Goal: Task Accomplishment & Management: Complete application form

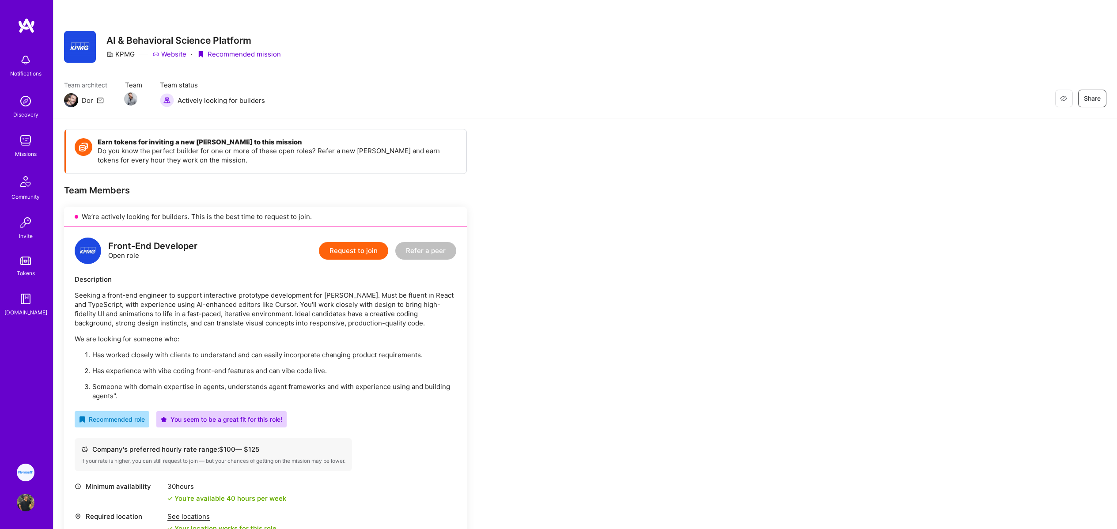
scroll to position [174, 0]
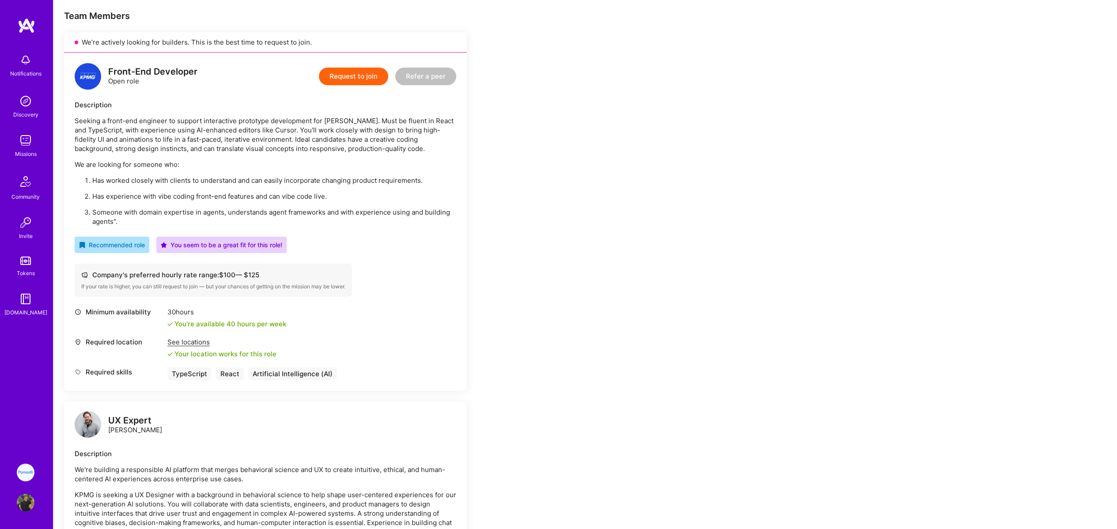
click at [673, 162] on div "Earn tokens for inviting a new [PERSON_NAME] to this mission Do you know the pe…" at bounding box center [584, 437] width 1063 height 987
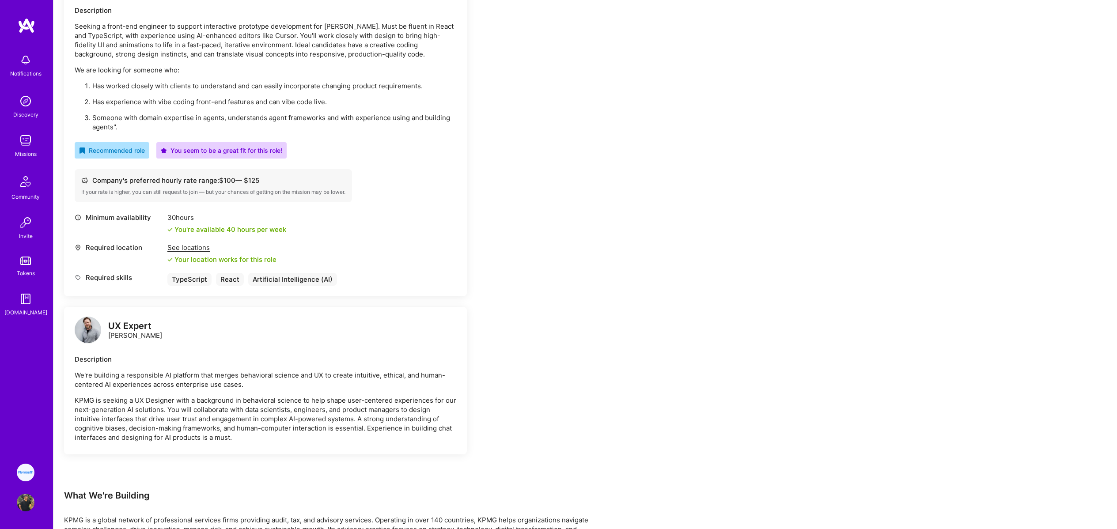
scroll to position [7, 0]
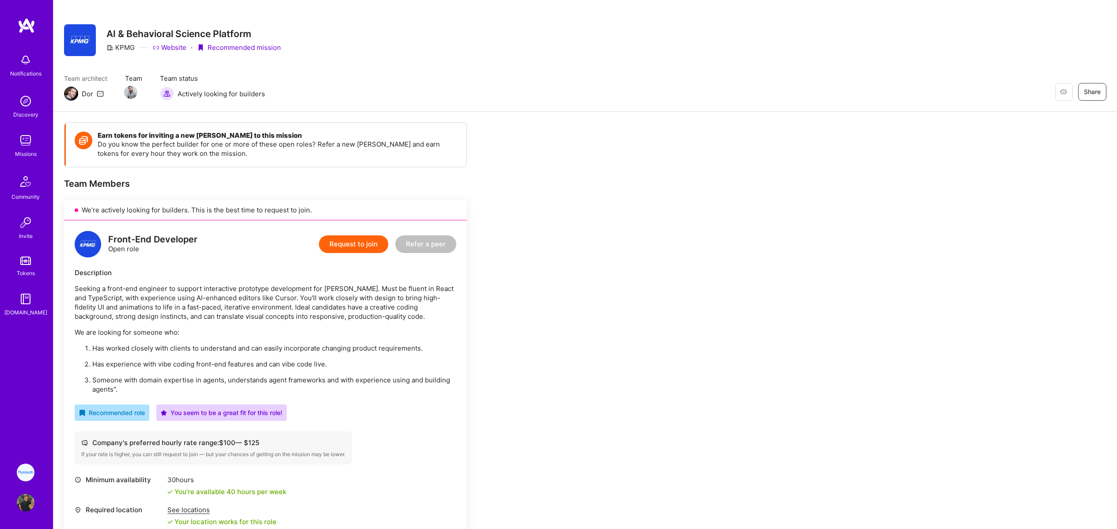
click at [348, 336] on p "We are looking for someone who:" at bounding box center [266, 332] width 382 height 9
drag, startPoint x: 218, startPoint y: 288, endPoint x: 308, endPoint y: 291, distance: 90.6
click at [308, 291] on p "Seeking a front-end engineer to support interactive prototype development for […" at bounding box center [266, 302] width 382 height 37
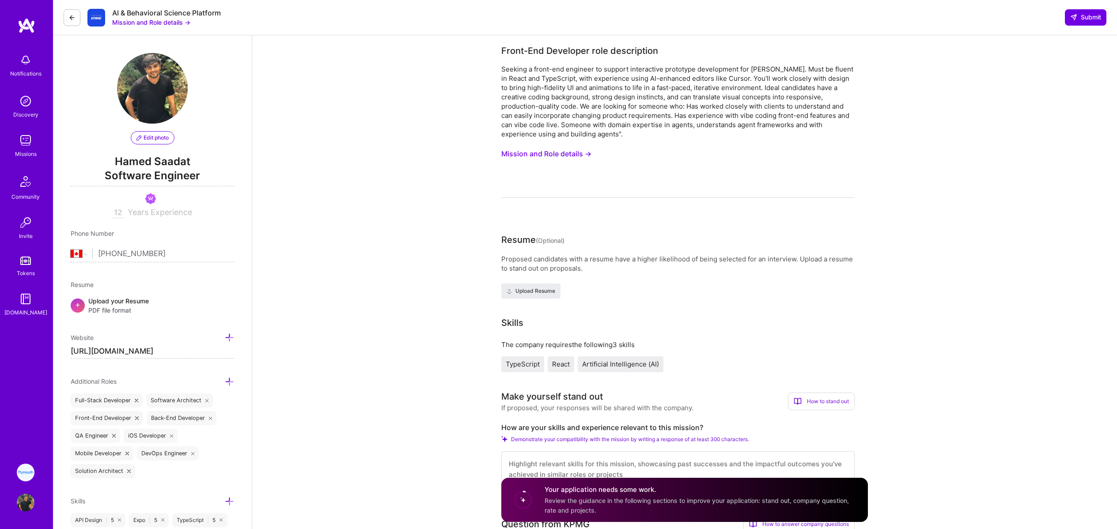
select select "CA"
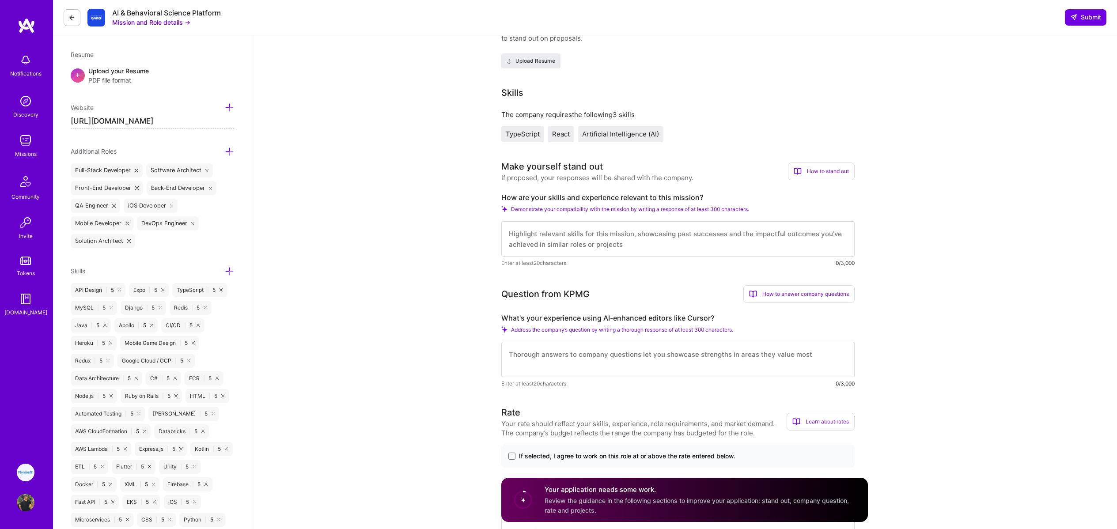
click at [587, 235] on textarea at bounding box center [677, 238] width 353 height 35
paste textarea "I’ve been working with React and TypeScript for years, building interactive, hi…"
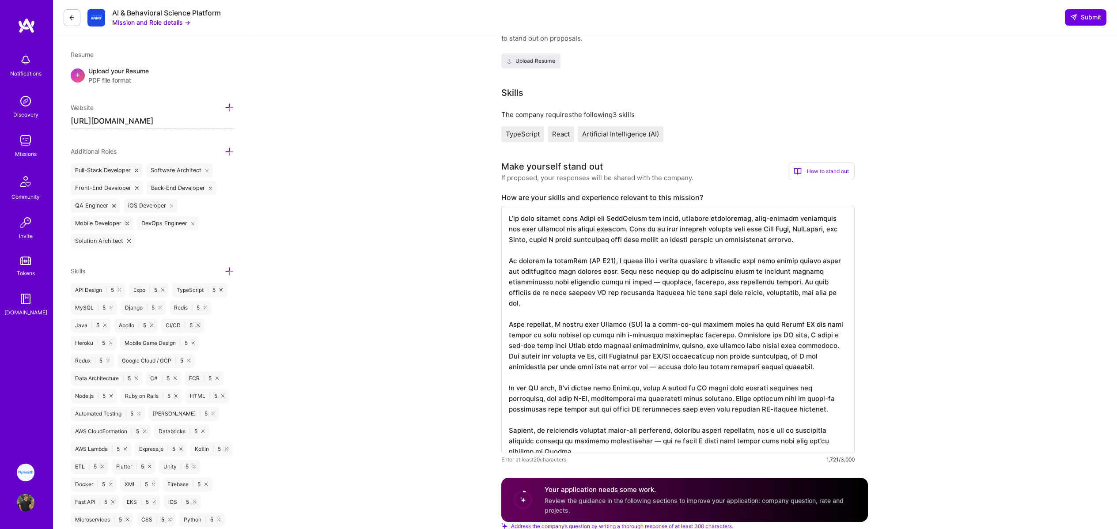
drag, startPoint x: 567, startPoint y: 216, endPoint x: 785, endPoint y: 240, distance: 219.9
click at [785, 240] on textarea at bounding box center [677, 329] width 353 height 247
drag, startPoint x: 646, startPoint y: 262, endPoint x: 682, endPoint y: 261, distance: 36.2
click at [682, 261] on textarea at bounding box center [677, 329] width 353 height 247
click at [664, 257] on textarea at bounding box center [677, 329] width 353 height 247
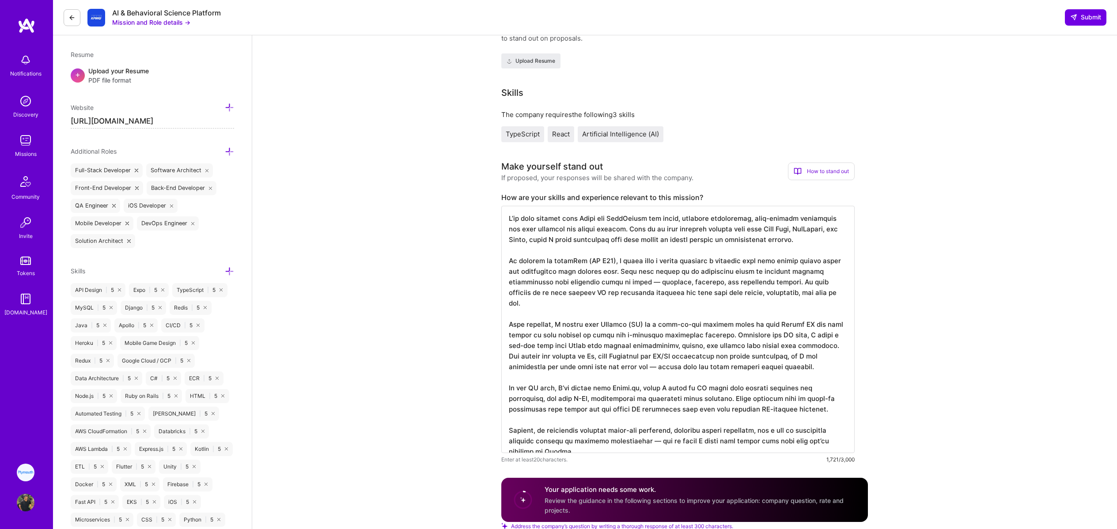
click at [669, 260] on textarea at bounding box center [677, 329] width 353 height 247
drag, startPoint x: 626, startPoint y: 269, endPoint x: 634, endPoint y: 280, distance: 13.9
click at [634, 280] on textarea at bounding box center [677, 329] width 353 height 247
click at [587, 283] on textarea at bounding box center [677, 329] width 353 height 247
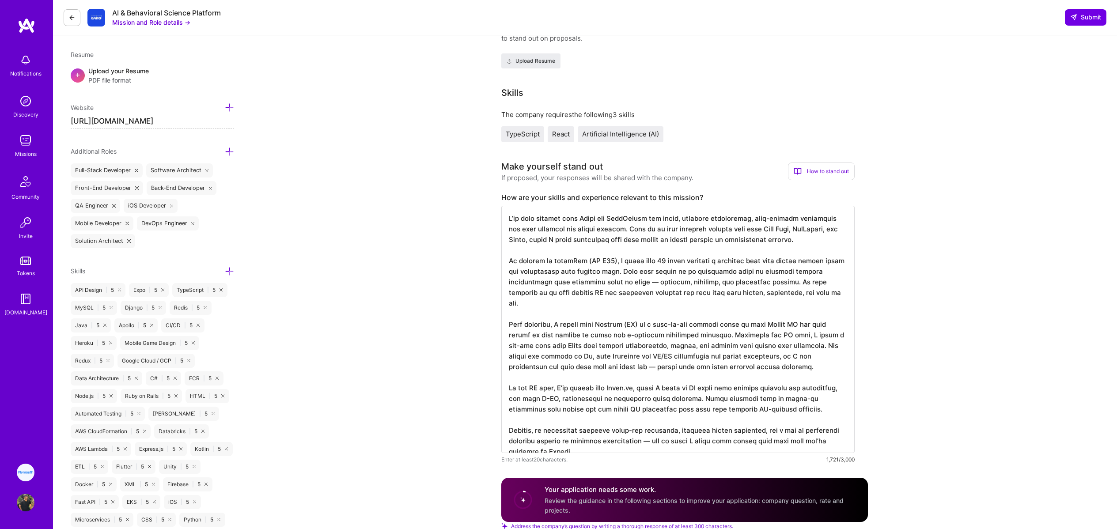
click at [647, 282] on textarea at bounding box center [677, 329] width 353 height 247
click at [653, 280] on textarea at bounding box center [677, 329] width 353 height 247
click at [752, 279] on textarea at bounding box center [677, 335] width 353 height 258
drag, startPoint x: 518, startPoint y: 322, endPoint x: 589, endPoint y: 322, distance: 71.1
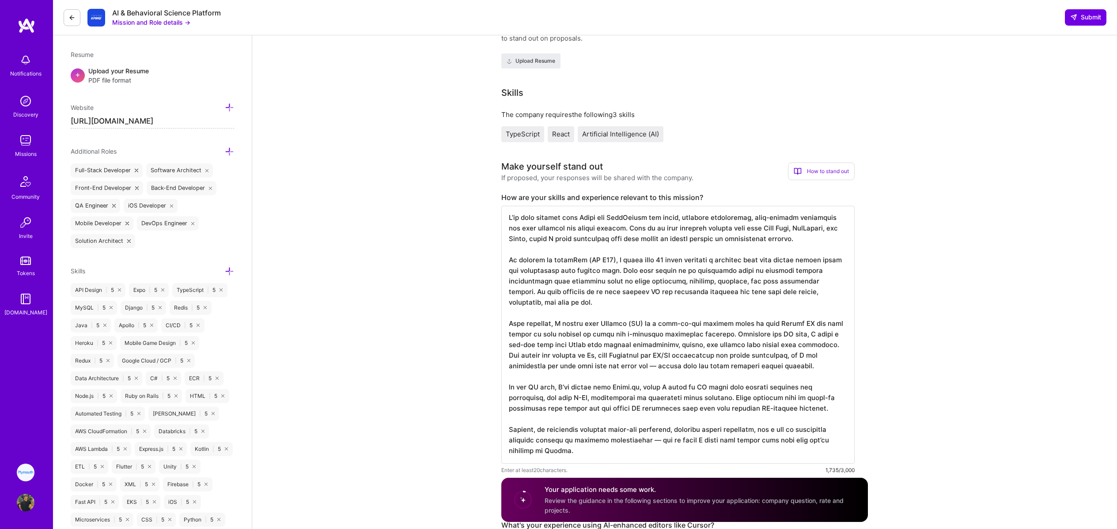
click at [583, 322] on textarea at bounding box center [677, 335] width 353 height 258
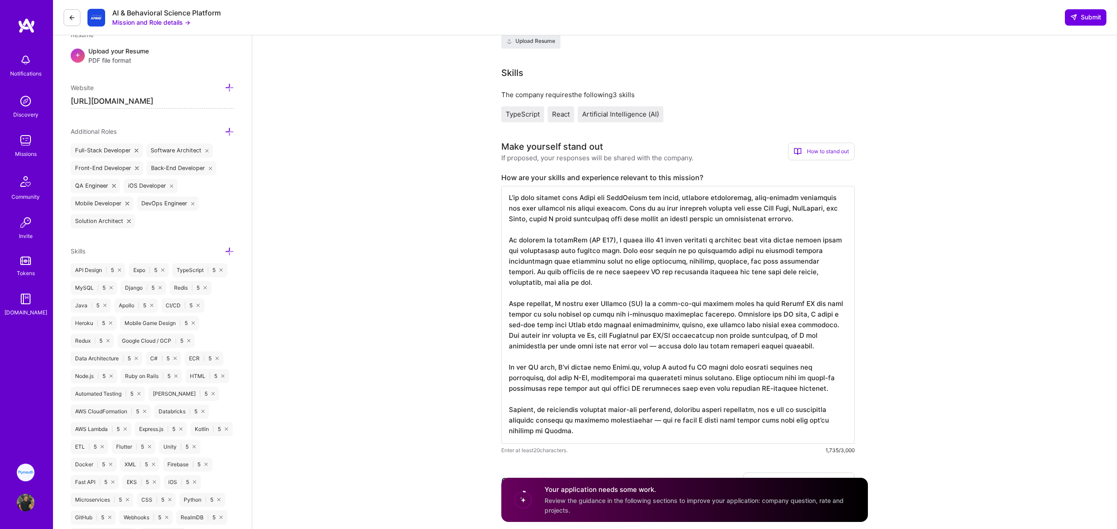
drag, startPoint x: 621, startPoint y: 312, endPoint x: 747, endPoint y: 313, distance: 126.3
click at [747, 313] on textarea at bounding box center [677, 315] width 353 height 258
drag, startPoint x: 574, startPoint y: 324, endPoint x: 752, endPoint y: 332, distance: 178.1
click at [752, 332] on textarea at bounding box center [677, 315] width 353 height 258
drag, startPoint x: 565, startPoint y: 345, endPoint x: 607, endPoint y: 343, distance: 41.6
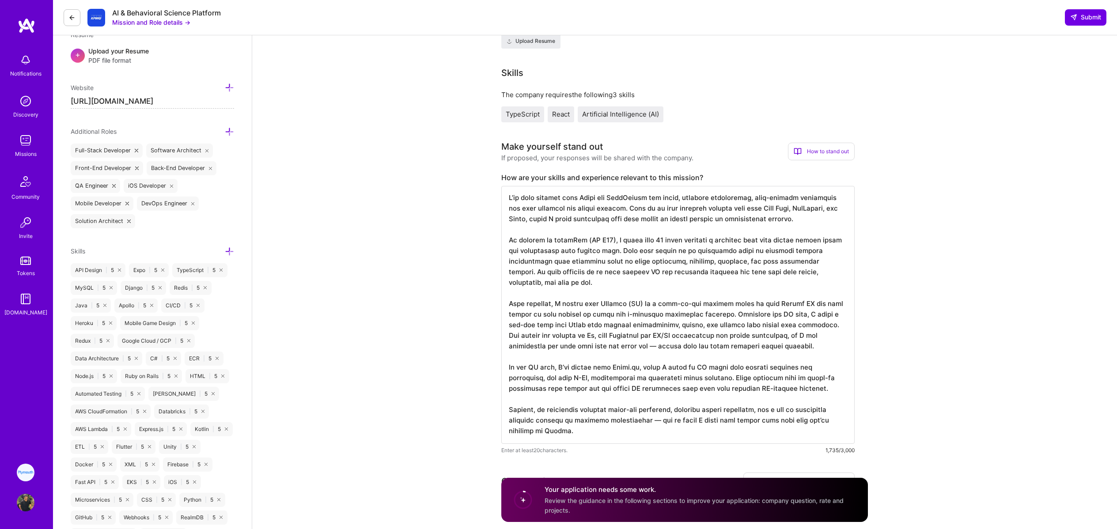
click at [606, 343] on textarea at bounding box center [677, 315] width 353 height 258
click at [650, 346] on textarea at bounding box center [677, 315] width 353 height 258
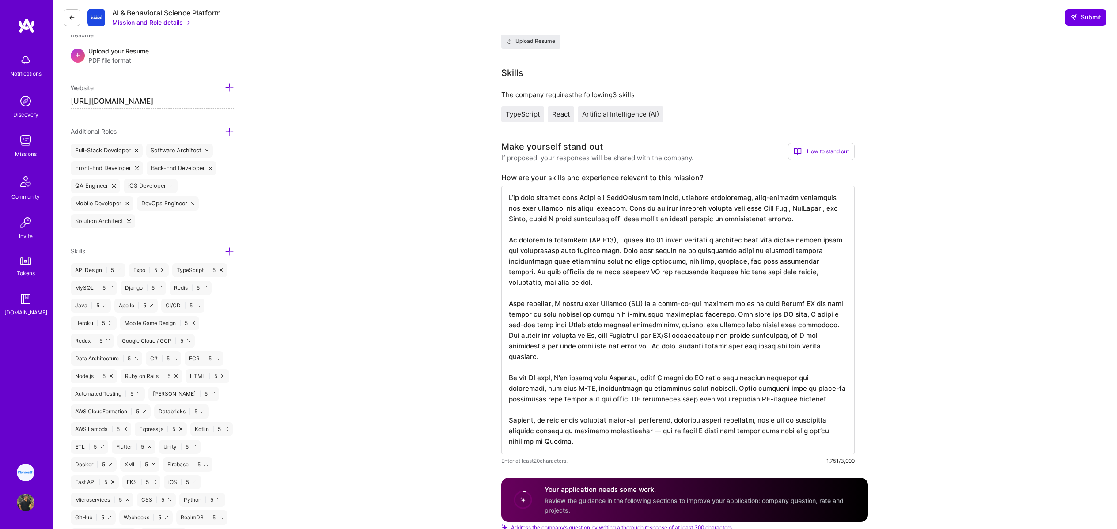
scroll to position [273, 0]
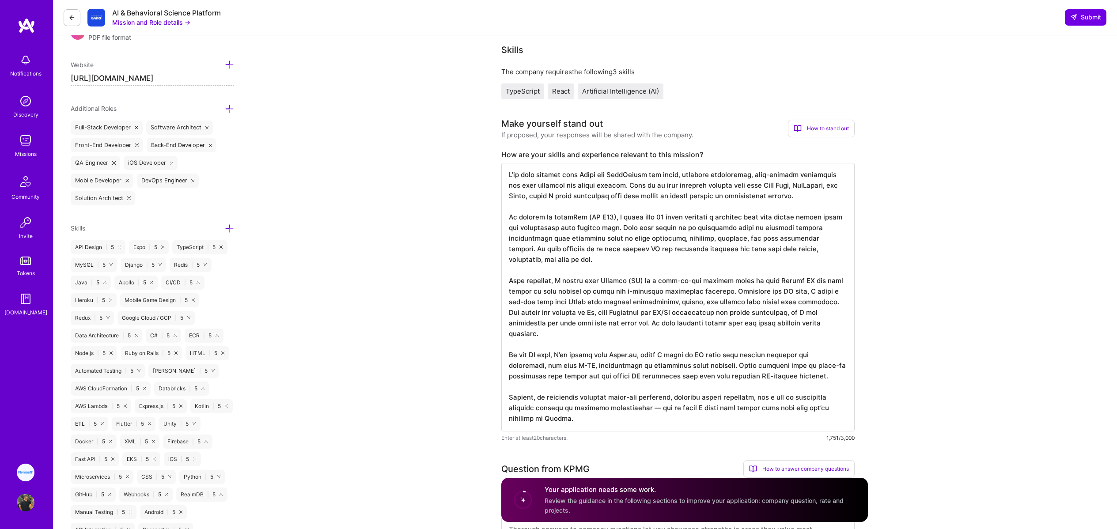
drag, startPoint x: 610, startPoint y: 352, endPoint x: 804, endPoint y: 358, distance: 193.5
click at [804, 358] on textarea at bounding box center [677, 297] width 353 height 269
drag, startPoint x: 571, startPoint y: 369, endPoint x: 747, endPoint y: 371, distance: 176.7
click at [740, 371] on textarea at bounding box center [677, 297] width 353 height 269
drag, startPoint x: 670, startPoint y: 374, endPoint x: 691, endPoint y: 373, distance: 20.8
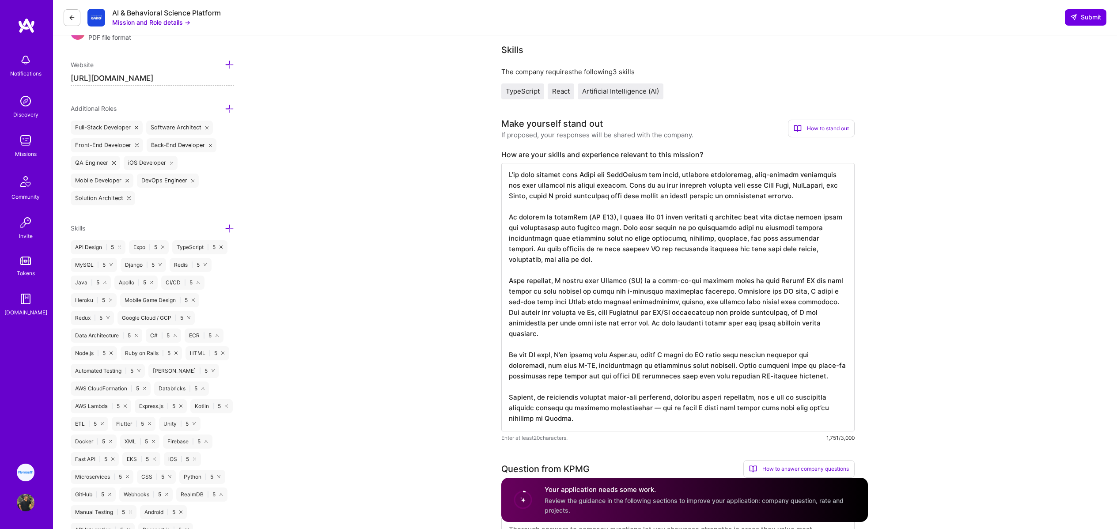
click at [683, 373] on textarea at bounding box center [677, 297] width 353 height 269
drag, startPoint x: 662, startPoint y: 364, endPoint x: 703, endPoint y: 366, distance: 40.2
click at [698, 365] on textarea at bounding box center [677, 297] width 353 height 269
click at [552, 364] on textarea at bounding box center [677, 297] width 353 height 269
drag, startPoint x: 575, startPoint y: 354, endPoint x: 660, endPoint y: 358, distance: 85.3
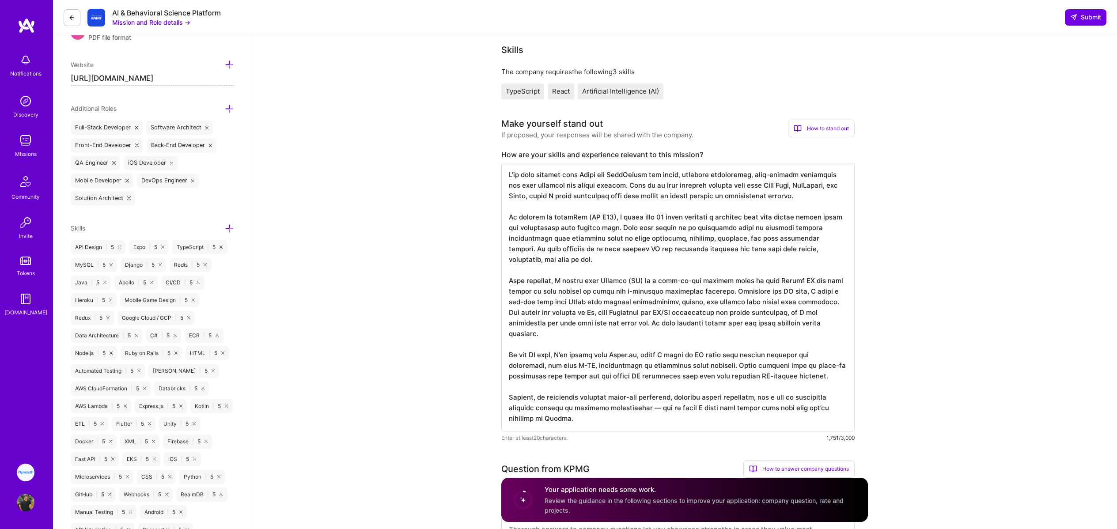
click at [642, 357] on textarea at bounding box center [677, 297] width 353 height 269
click at [576, 373] on textarea at bounding box center [677, 297] width 353 height 269
drag, startPoint x: 509, startPoint y: 354, endPoint x: 828, endPoint y: 379, distance: 320.3
click at [828, 379] on textarea at bounding box center [677, 297] width 353 height 269
paste textarea "I’ve worked on multiple AI-driven products. At Howie.ai, I developed an AI agen…"
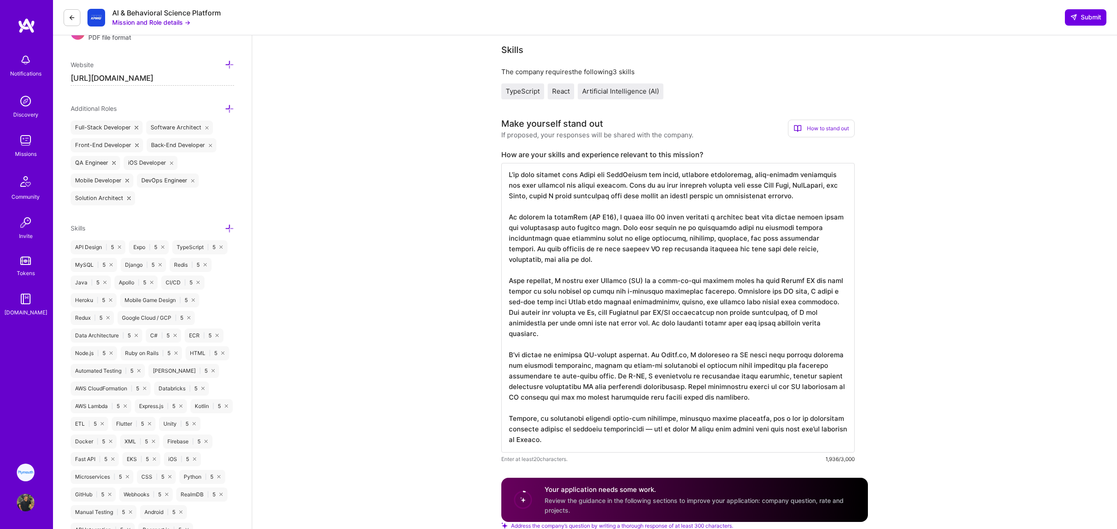
click at [509, 354] on textarea at bounding box center [677, 308] width 353 height 290
click at [520, 355] on textarea at bounding box center [677, 308] width 353 height 290
click at [534, 405] on textarea at bounding box center [677, 308] width 353 height 290
drag, startPoint x: 547, startPoint y: 426, endPoint x: 644, endPoint y: 424, distance: 97.2
click at [643, 424] on textarea at bounding box center [677, 308] width 353 height 290
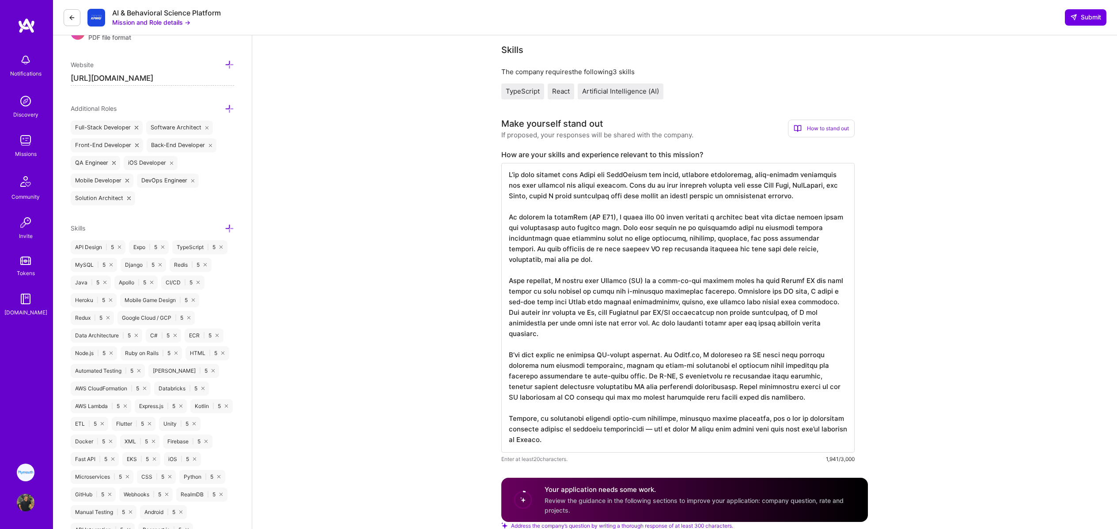
drag, startPoint x: 652, startPoint y: 430, endPoint x: 667, endPoint y: 425, distance: 15.8
click at [652, 430] on textarea at bounding box center [677, 308] width 353 height 290
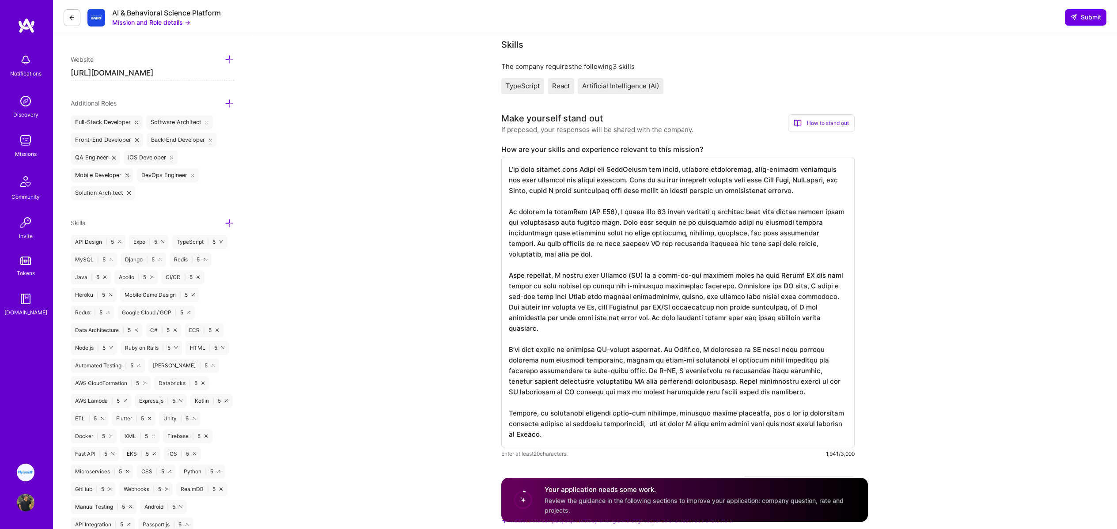
scroll to position [284, 0]
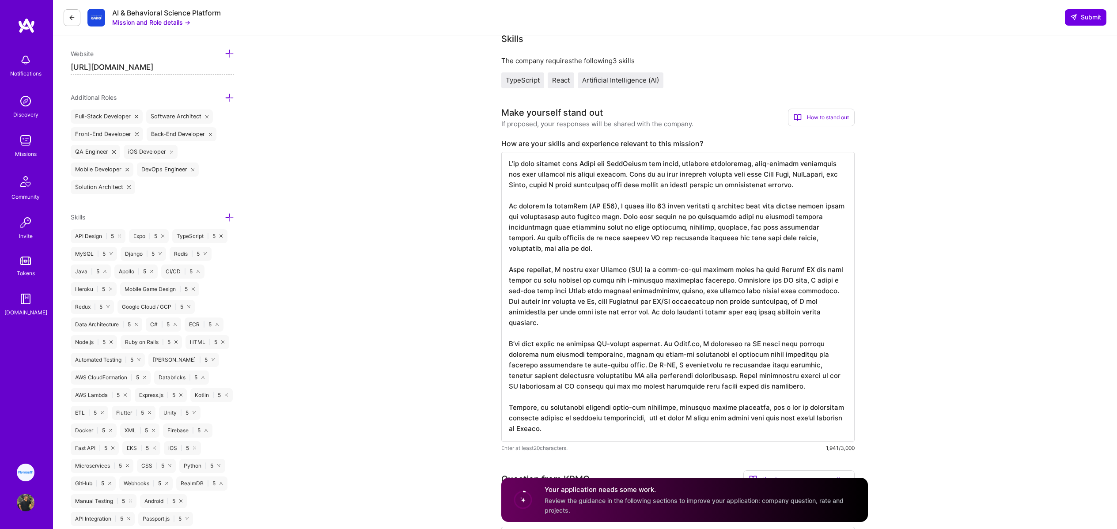
drag, startPoint x: 833, startPoint y: 415, endPoint x: 835, endPoint y: 429, distance: 13.8
click at [835, 429] on textarea at bounding box center [677, 297] width 353 height 290
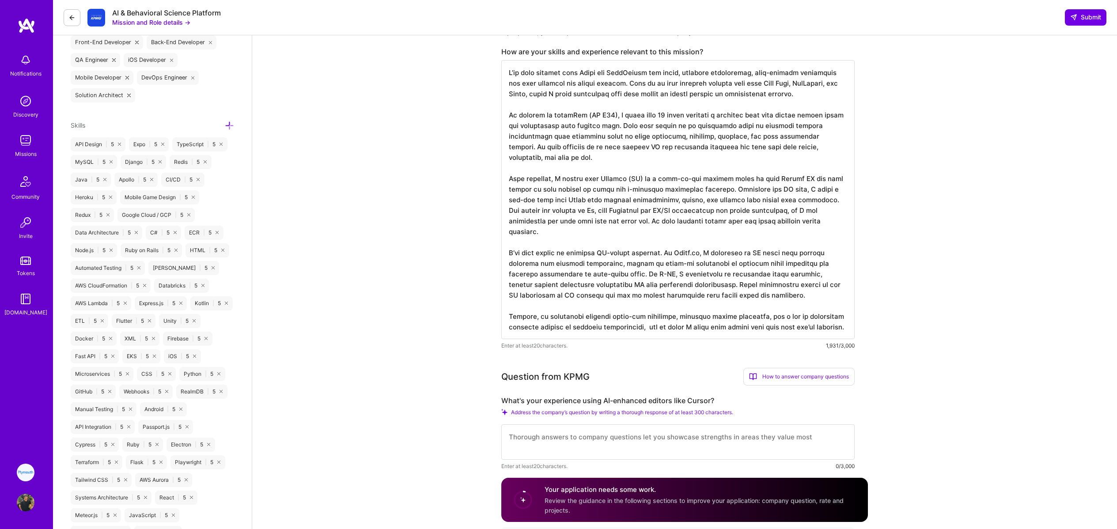
scroll to position [514, 0]
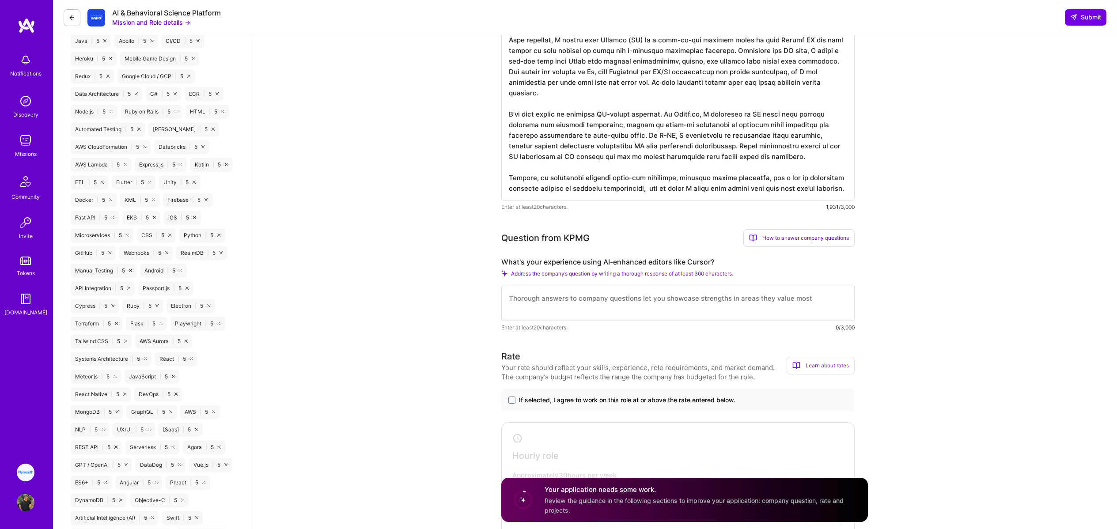
type textarea "I’ve been working with React and TypeScript for years, building interactive, hi…"
click at [558, 299] on textarea at bounding box center [677, 303] width 353 height 35
click at [511, 261] on label "What's your experience using AI-enhanced editors like Cursor?" at bounding box center [677, 261] width 353 height 9
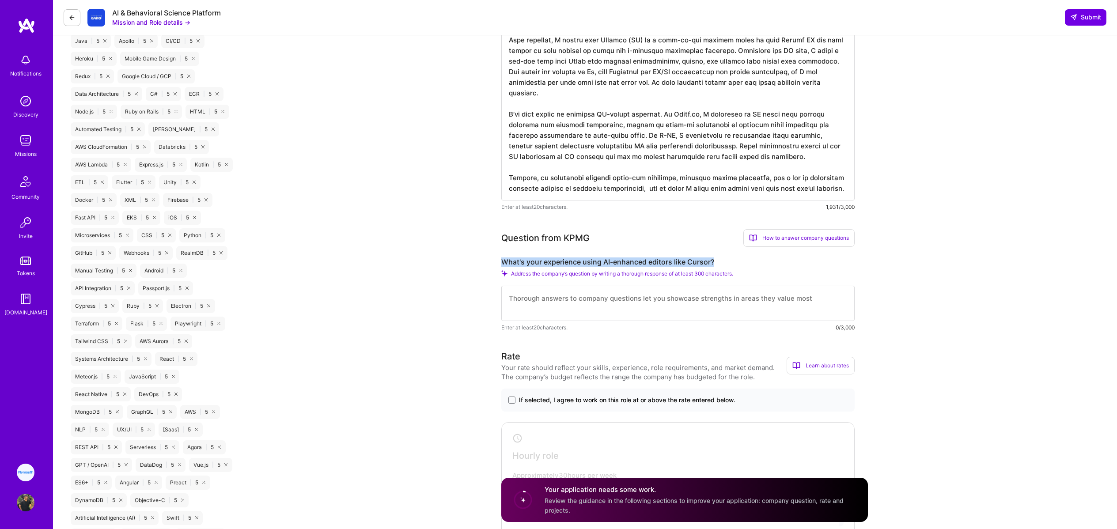
copy label "What's your experience using AI-enhanced editors like Cursor?"
click at [619, 307] on textarea at bounding box center [677, 303] width 353 height 35
paste textarea "I’ve been using Cursor AI in my recent client work, most notably on a zero-to-o…"
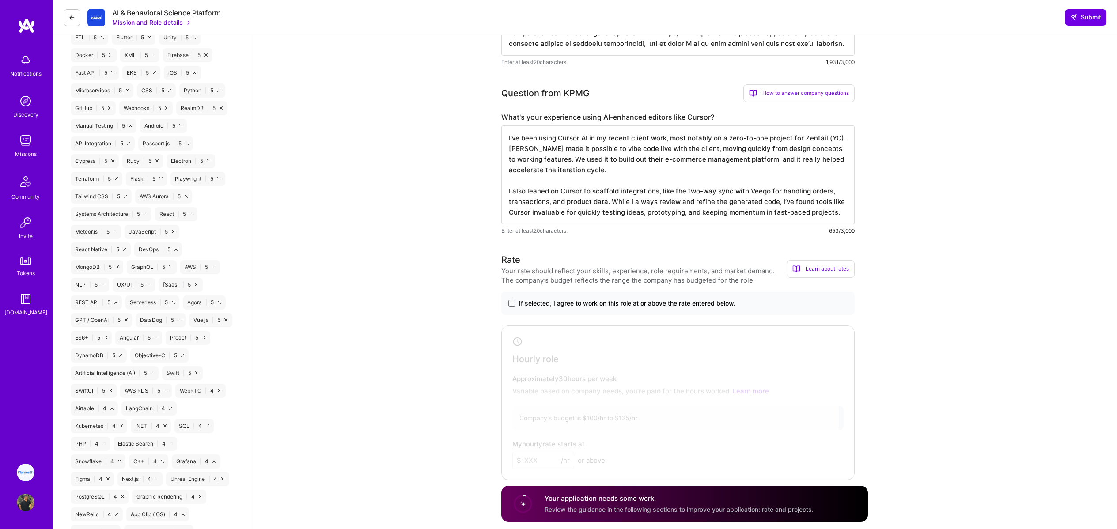
scroll to position [665, 0]
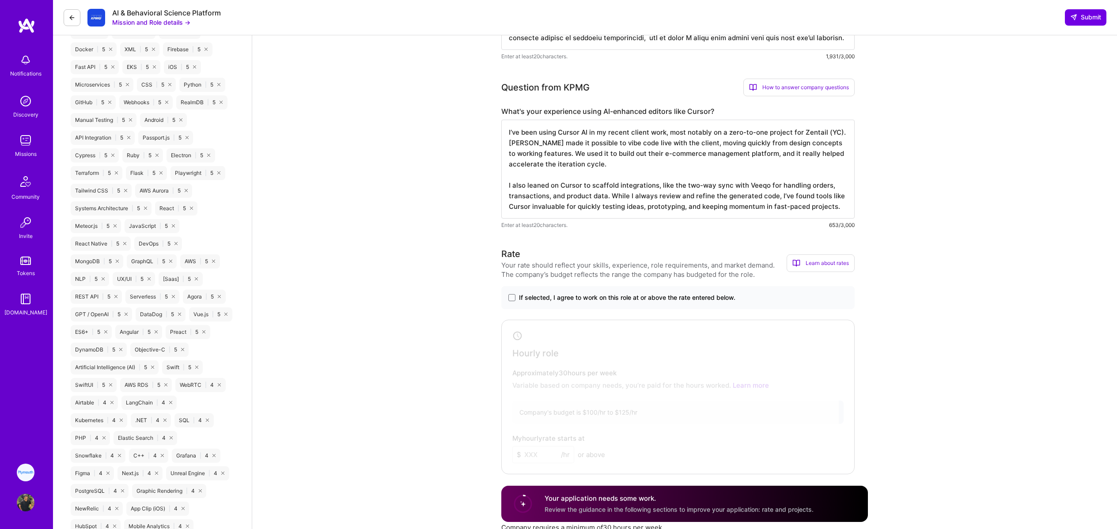
type textarea "I’ve been using Cursor AI in my recent client work, most notably on a zero-to-o…"
click at [564, 296] on span "If selected, I agree to work on this role at or above the rate entered below." at bounding box center [627, 297] width 216 height 9
click at [0, 0] on input "If selected, I agree to work on this role at or above the rate entered below." at bounding box center [0, 0] width 0 height 0
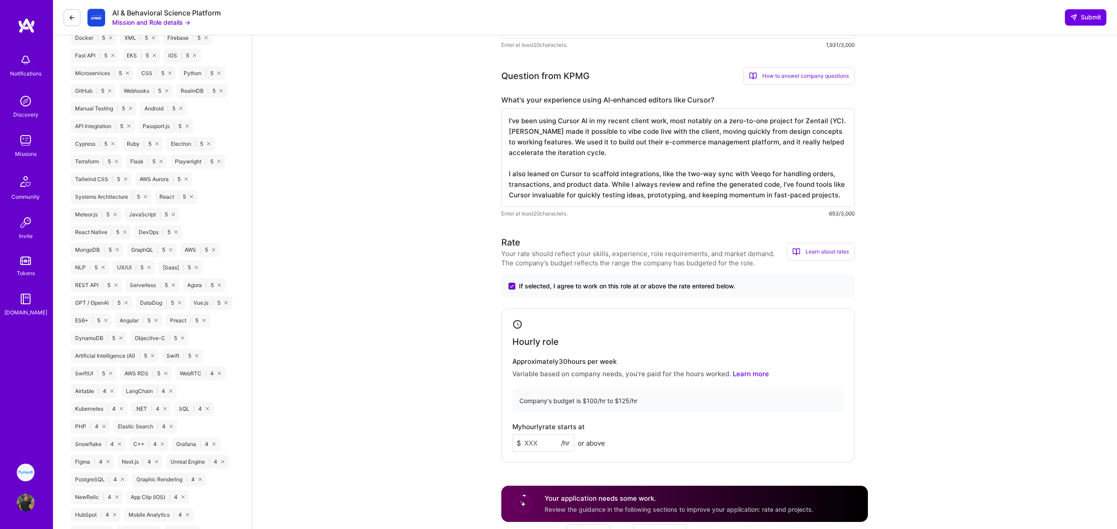
scroll to position [682, 0]
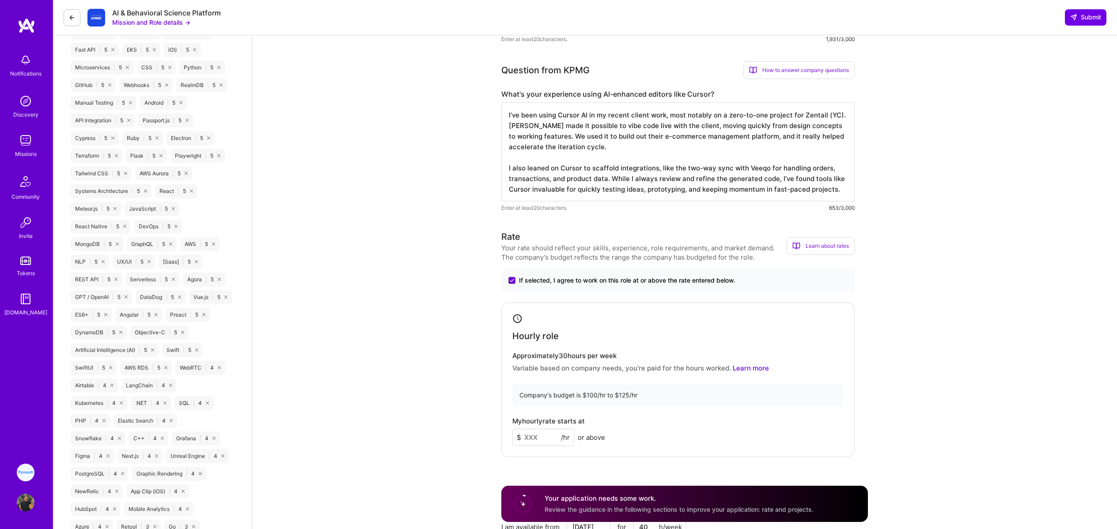
click at [540, 435] on input at bounding box center [543, 437] width 62 height 17
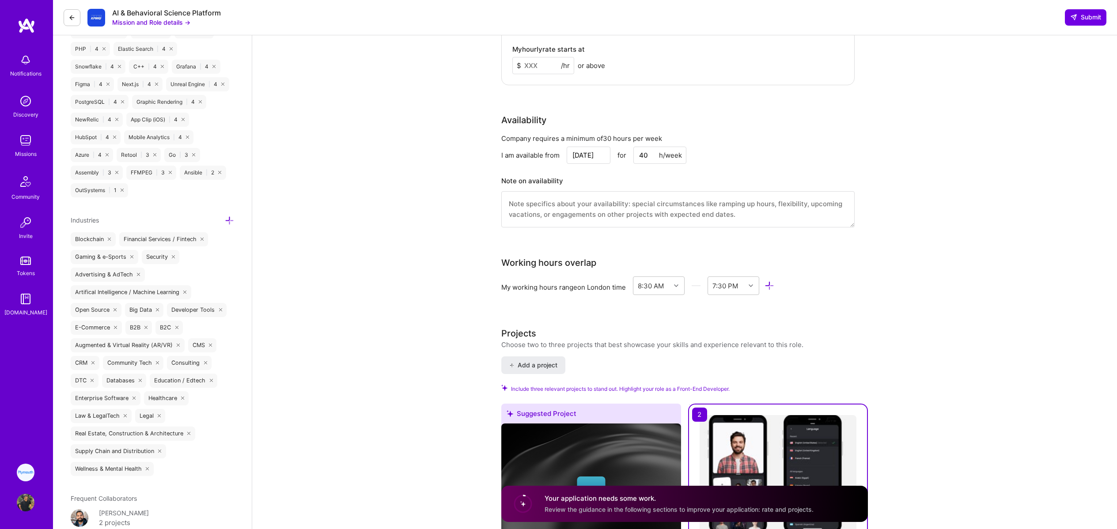
scroll to position [1066, 0]
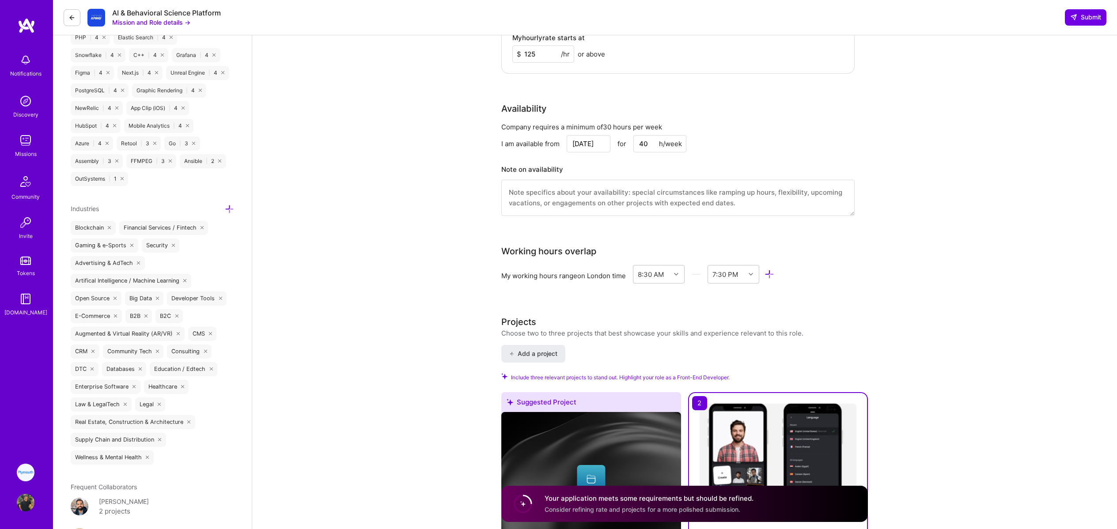
type input "125"
click at [742, 125] on div "Company requires a minimum of 30 hours per week" at bounding box center [677, 126] width 353 height 9
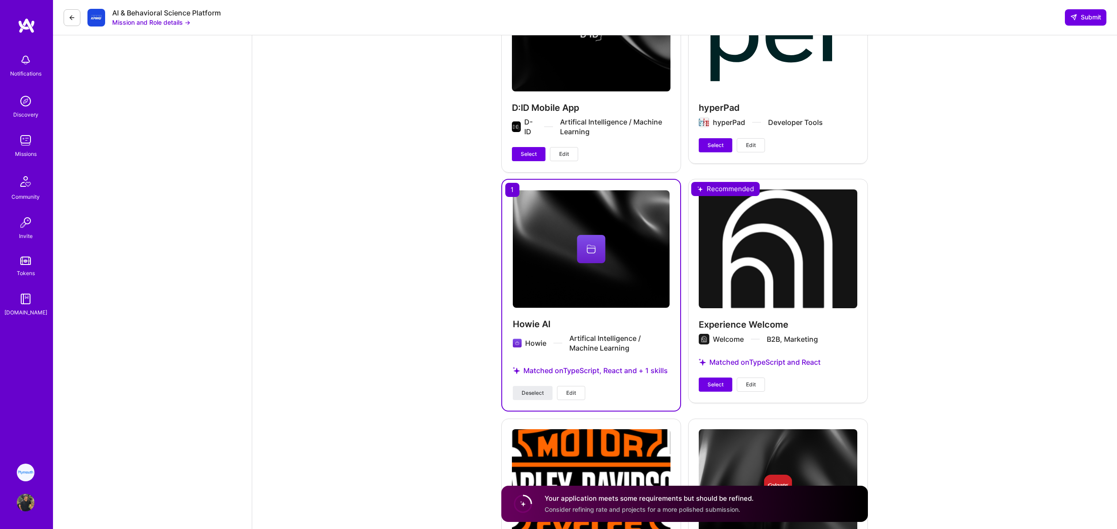
scroll to position [1817, 0]
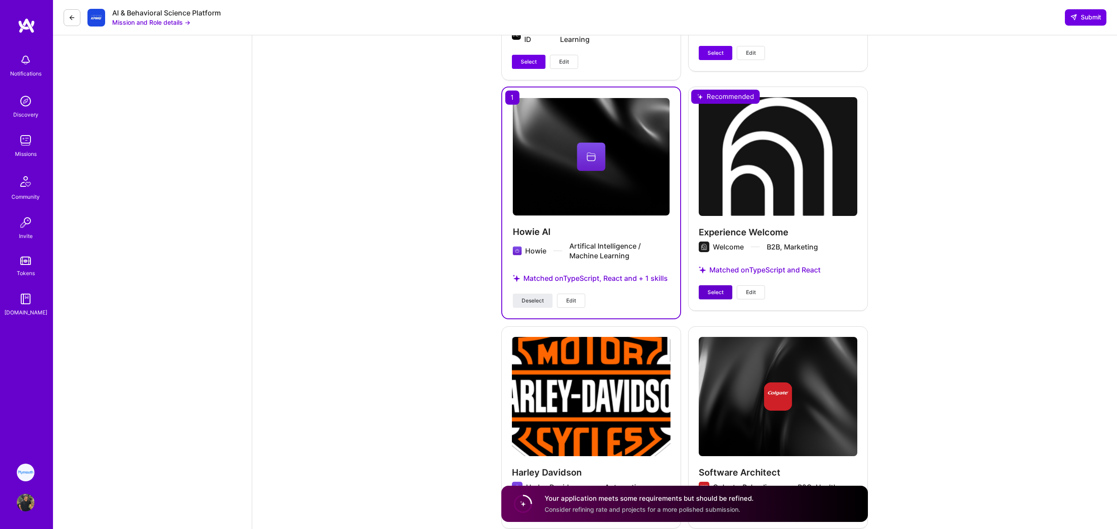
click at [727, 293] on button "Select" at bounding box center [716, 292] width 34 height 14
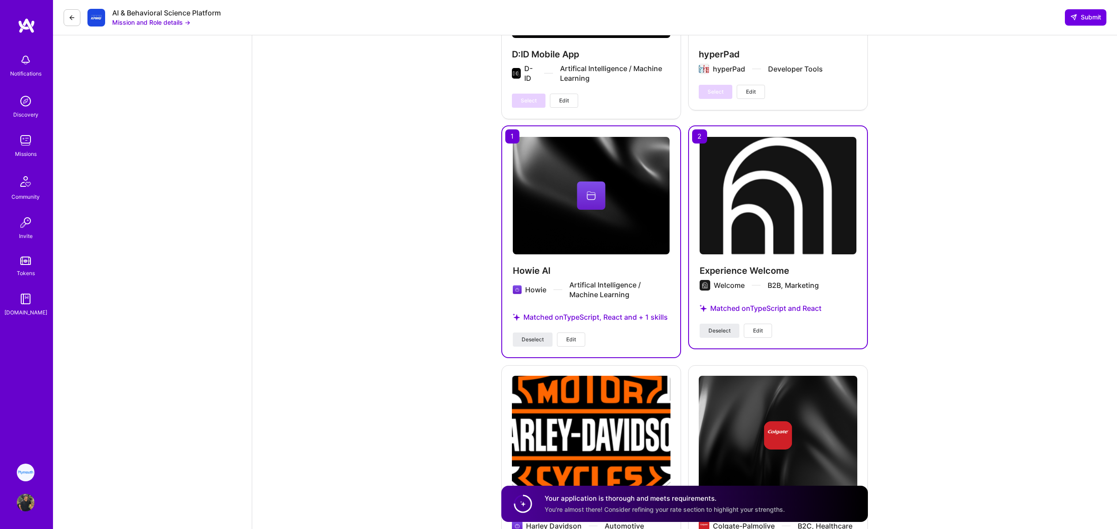
scroll to position [0, 0]
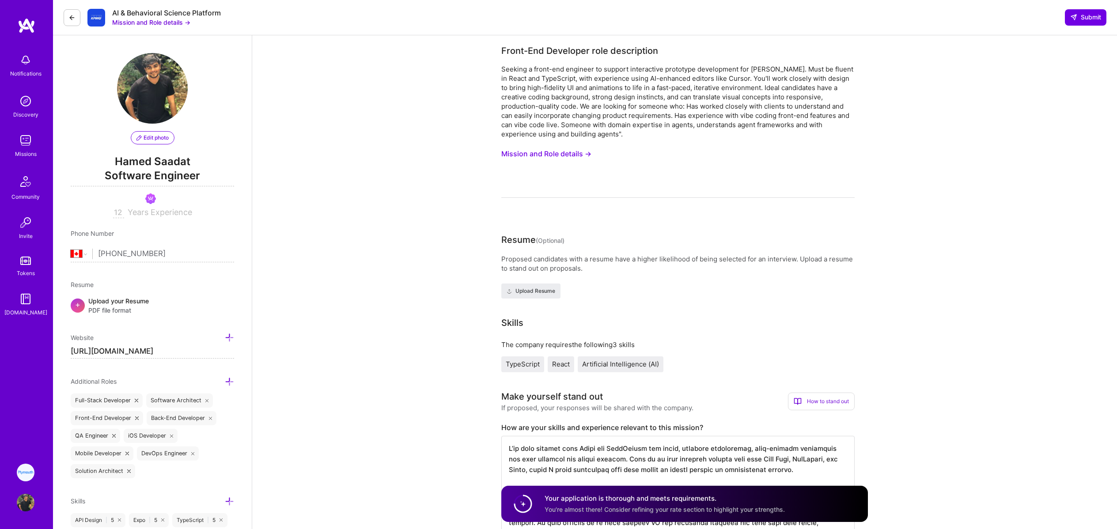
click at [659, 124] on div "Seeking a front-end engineer to support interactive prototype development for V…" at bounding box center [677, 101] width 353 height 74
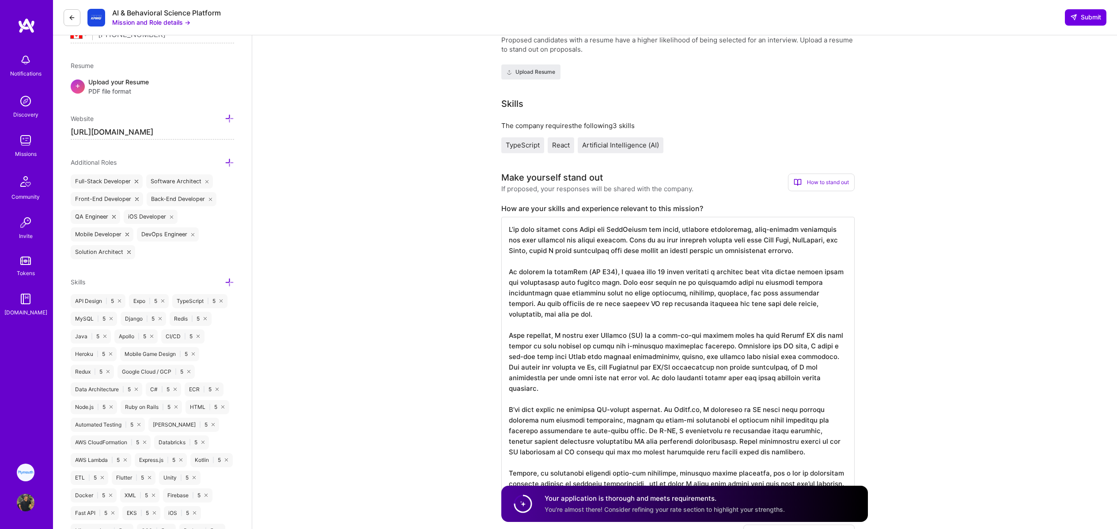
scroll to position [127, 0]
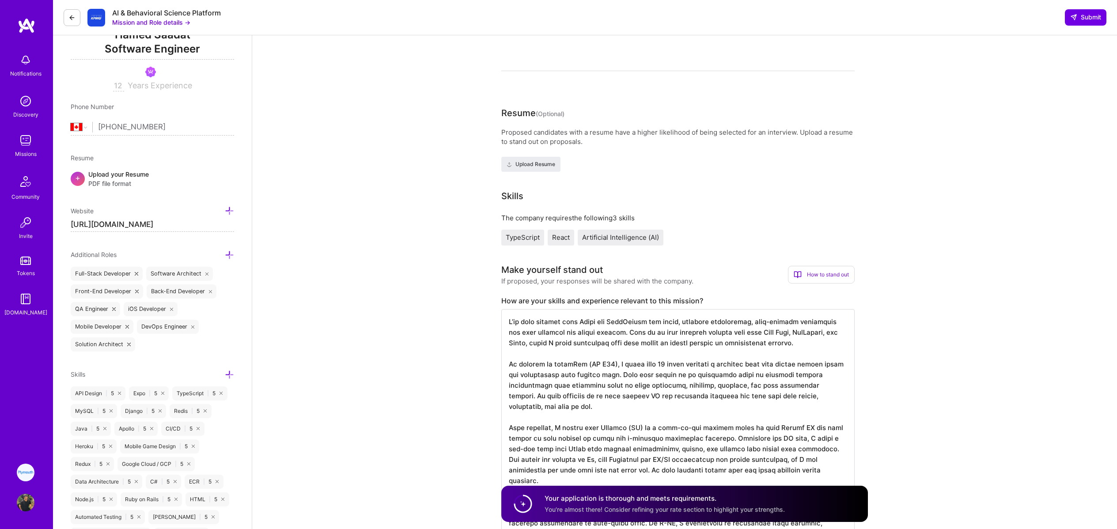
click at [230, 372] on icon at bounding box center [229, 374] width 9 height 9
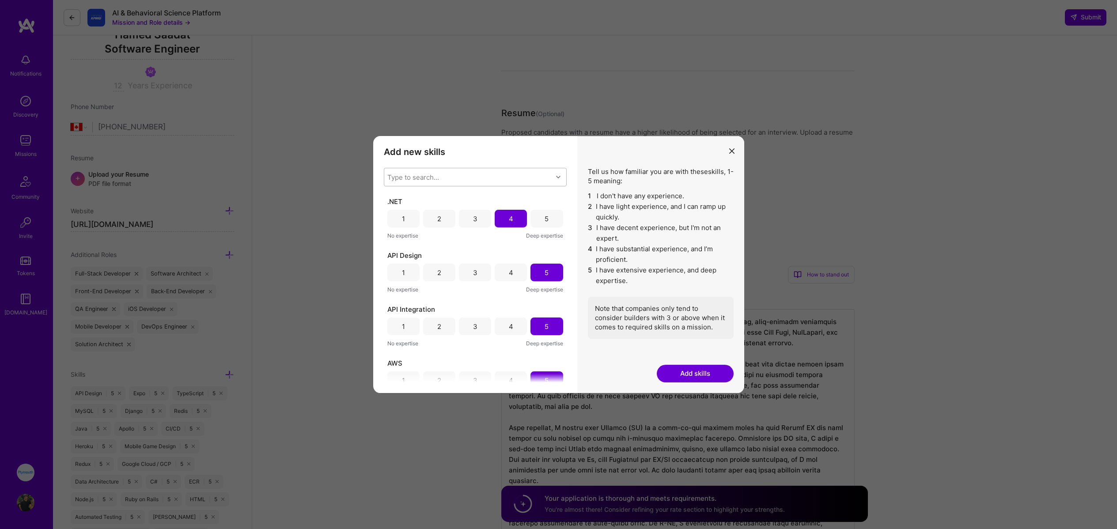
click at [452, 174] on div "Type to search..." at bounding box center [468, 177] width 168 height 18
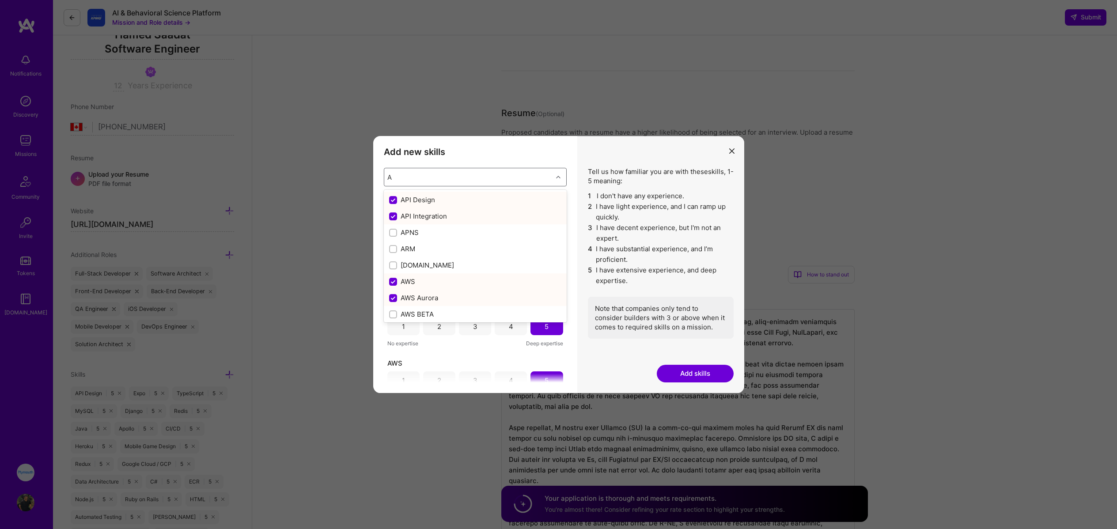
type input "AI"
checkbox input "false"
checkbox input "true"
checkbox input "false"
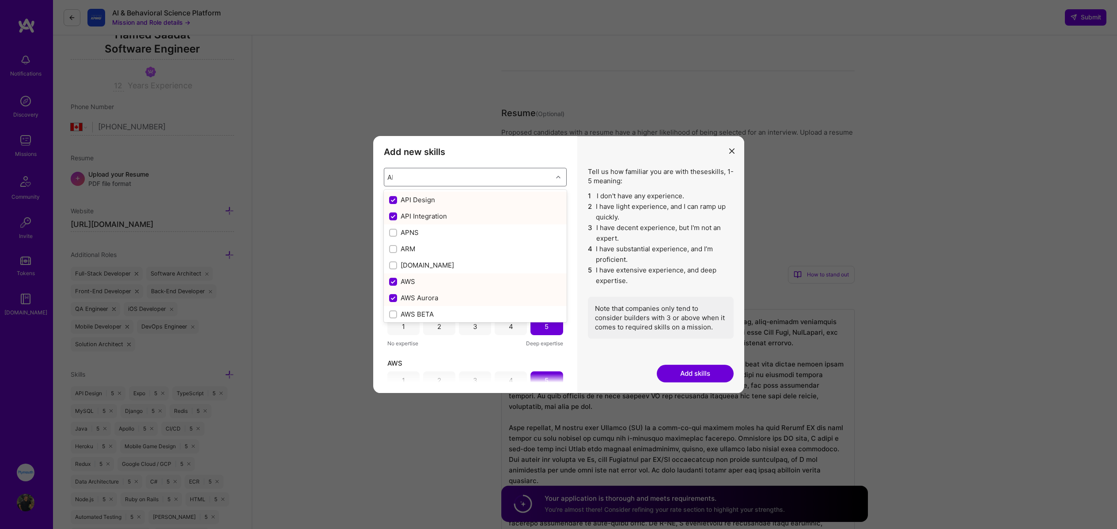
checkbox input "true"
checkbox input "false"
checkbox input "true"
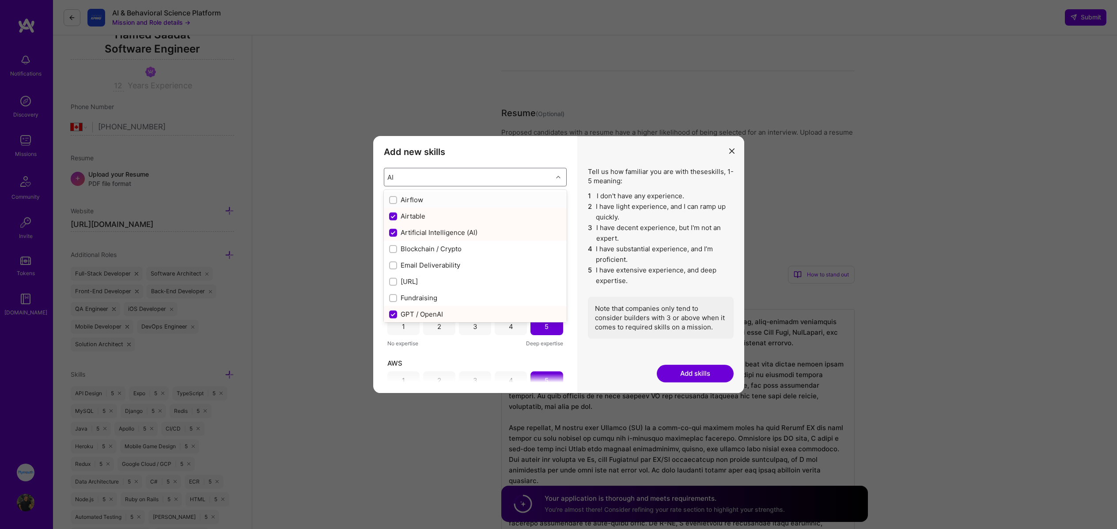
type input "A"
checkbox input "true"
checkbox input "false"
checkbox input "true"
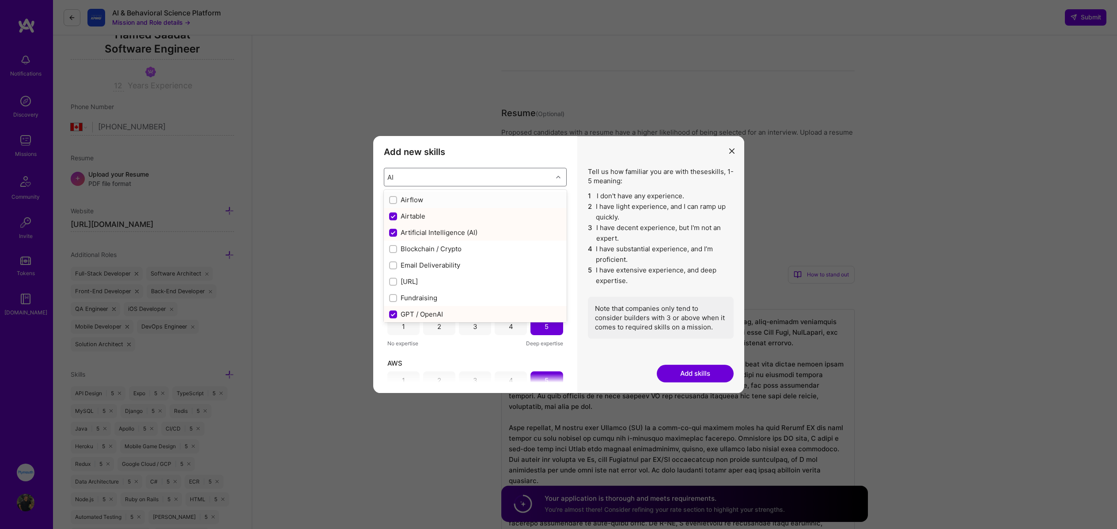
checkbox input "false"
checkbox input "true"
checkbox input "false"
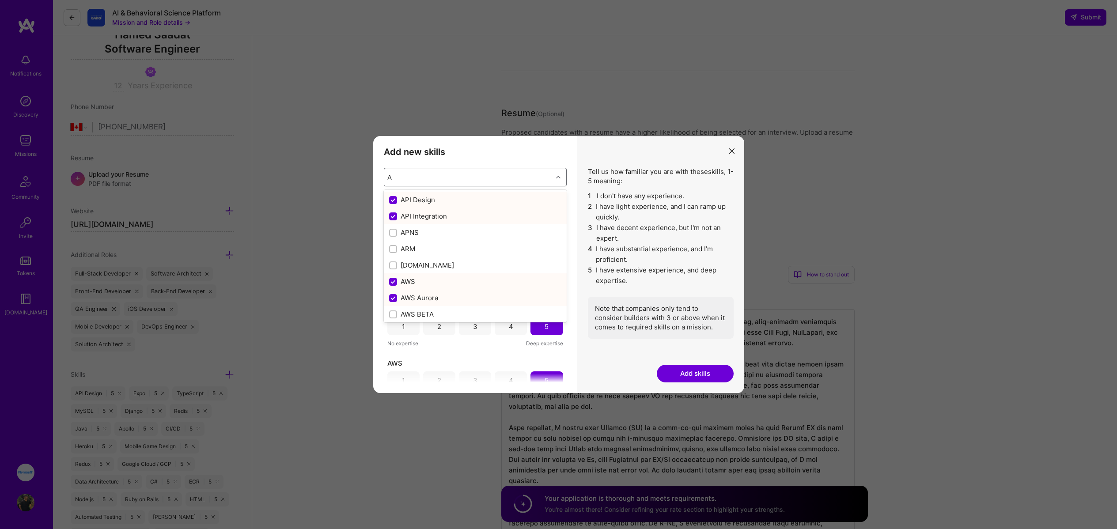
checkbox input "false"
checkbox input "true"
checkbox input "false"
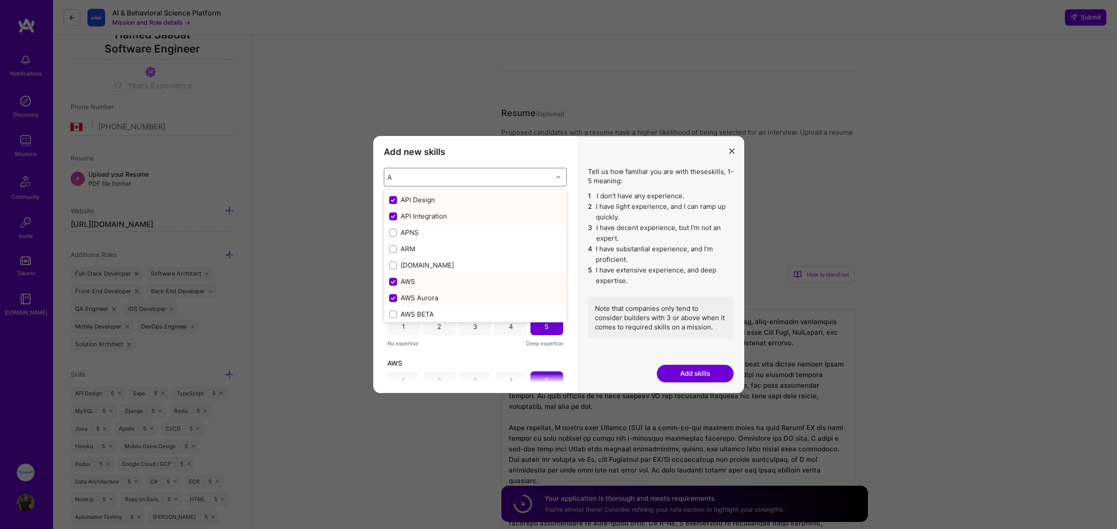
checkbox input "true"
checkbox input "false"
checkbox input "true"
checkbox input "false"
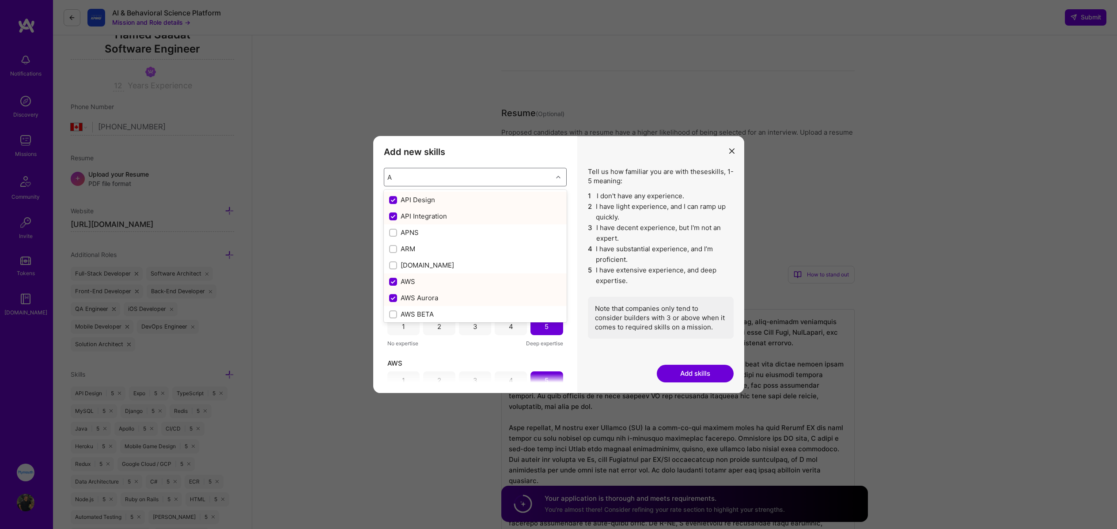
checkbox input "false"
checkbox input "true"
checkbox input "false"
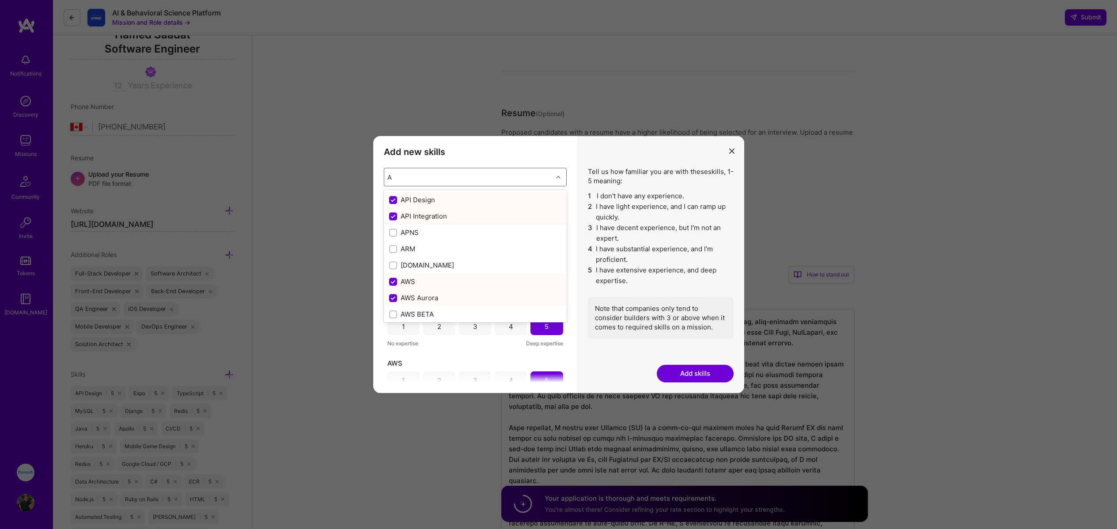
checkbox input "true"
checkbox input "false"
checkbox input "true"
checkbox input "false"
checkbox input "true"
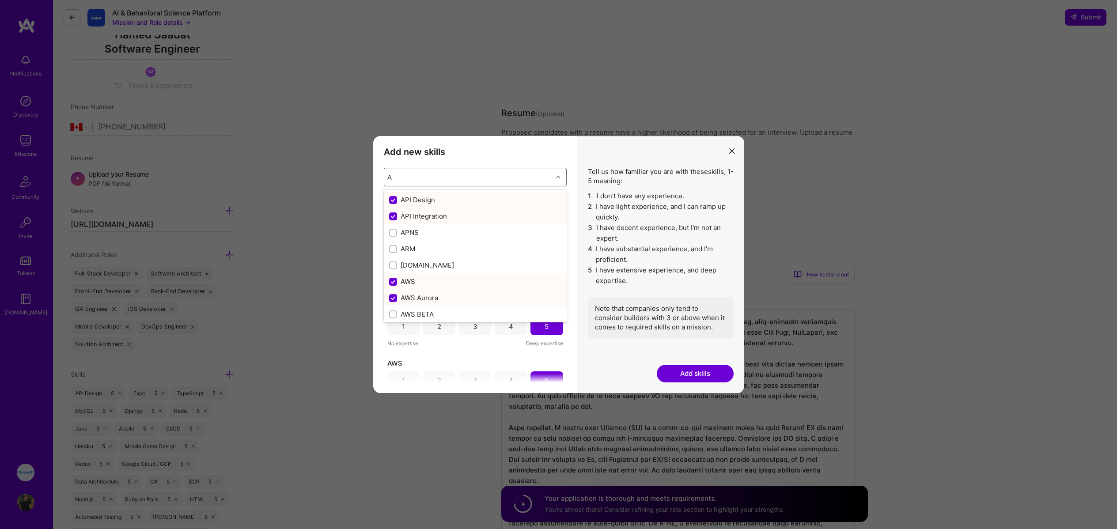
checkbox input "true"
checkbox input "false"
checkbox input "true"
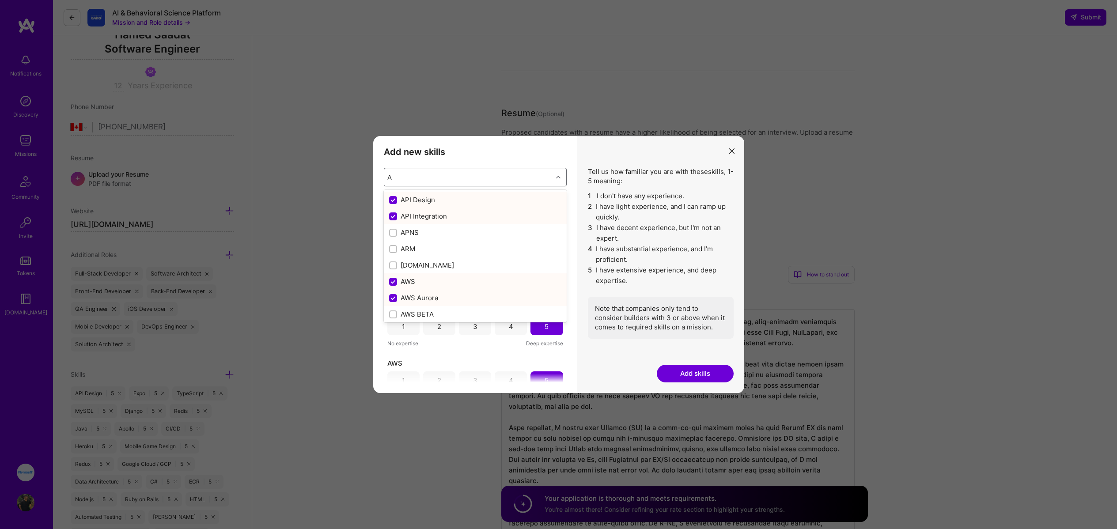
checkbox input "true"
checkbox input "false"
checkbox input "true"
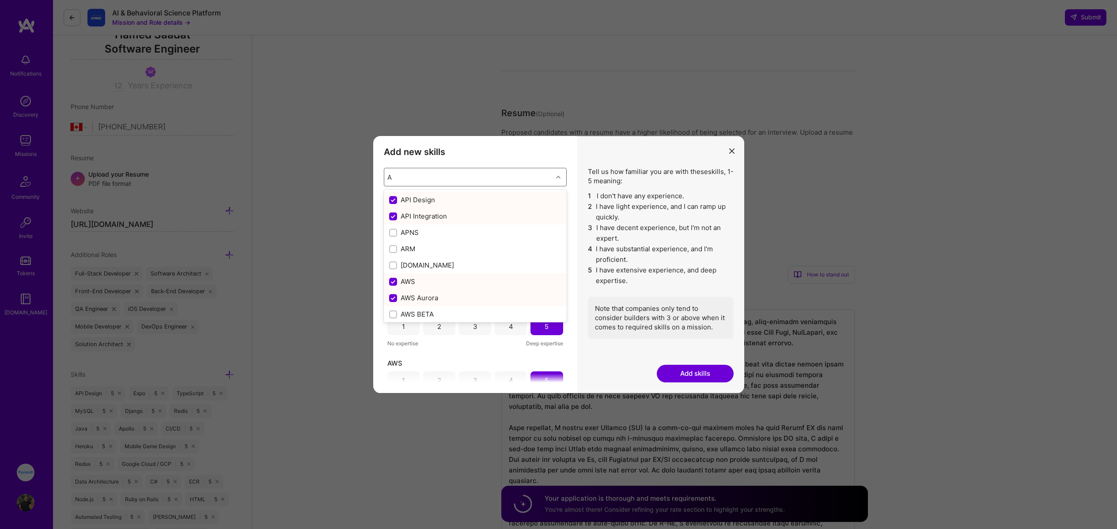
checkbox input "false"
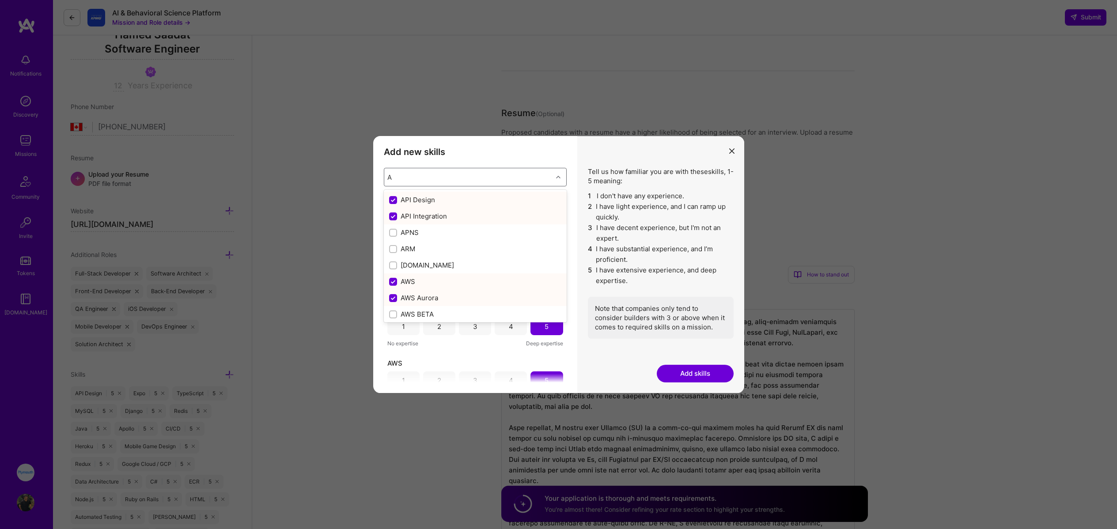
checkbox input "false"
checkbox input "true"
checkbox input "false"
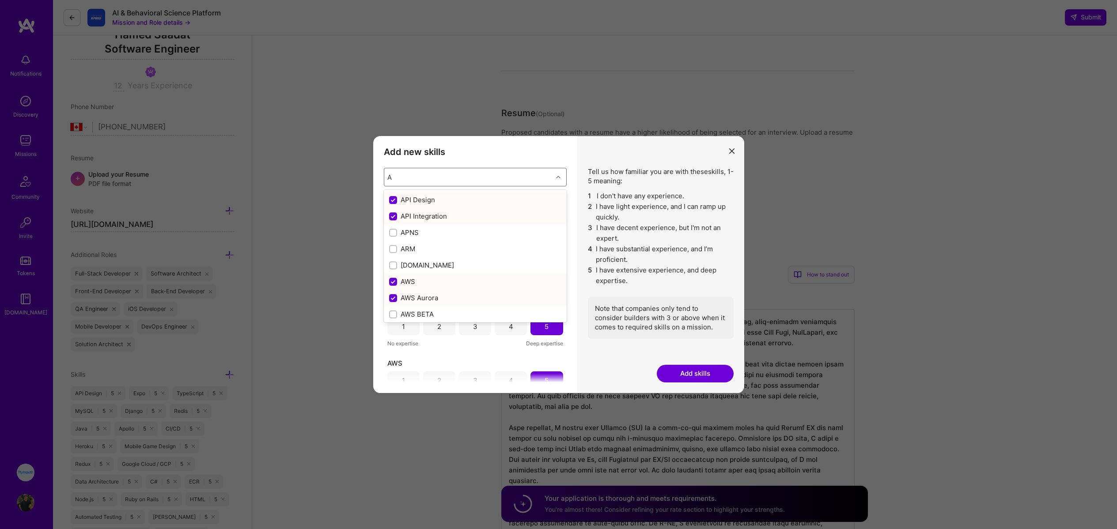
checkbox input "true"
checkbox input "false"
checkbox input "true"
checkbox input "false"
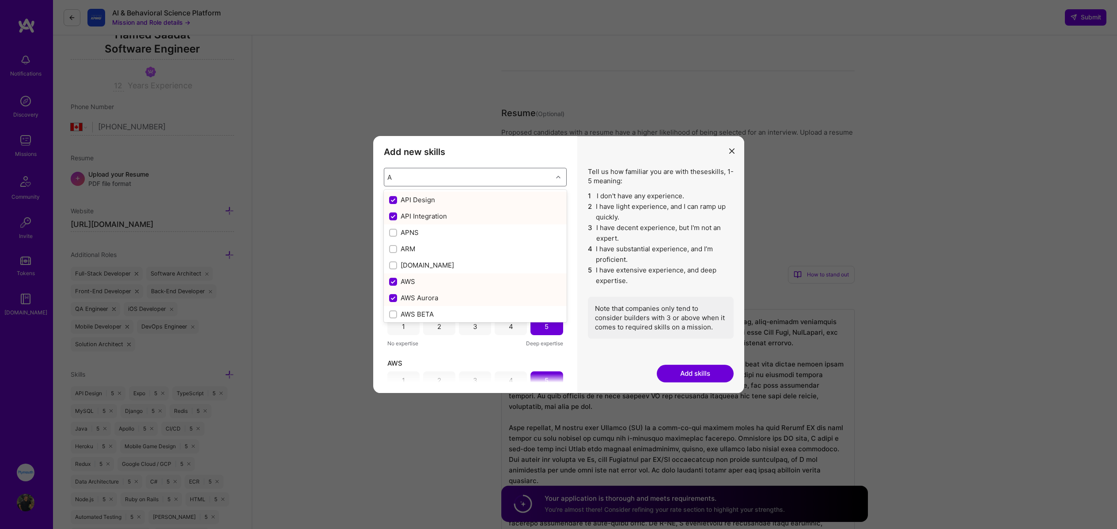
checkbox input "false"
checkbox input "true"
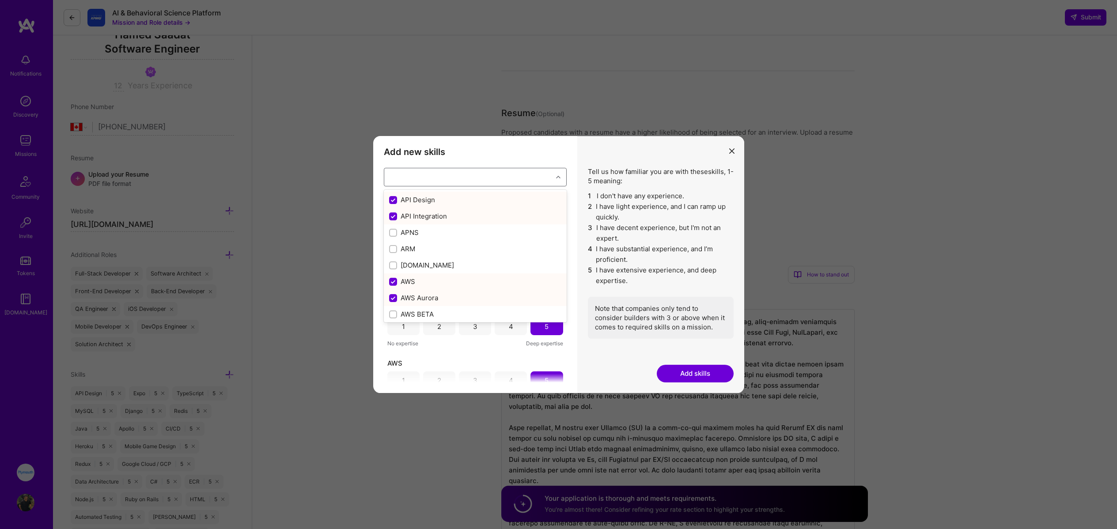
checkbox input "true"
checkbox input "false"
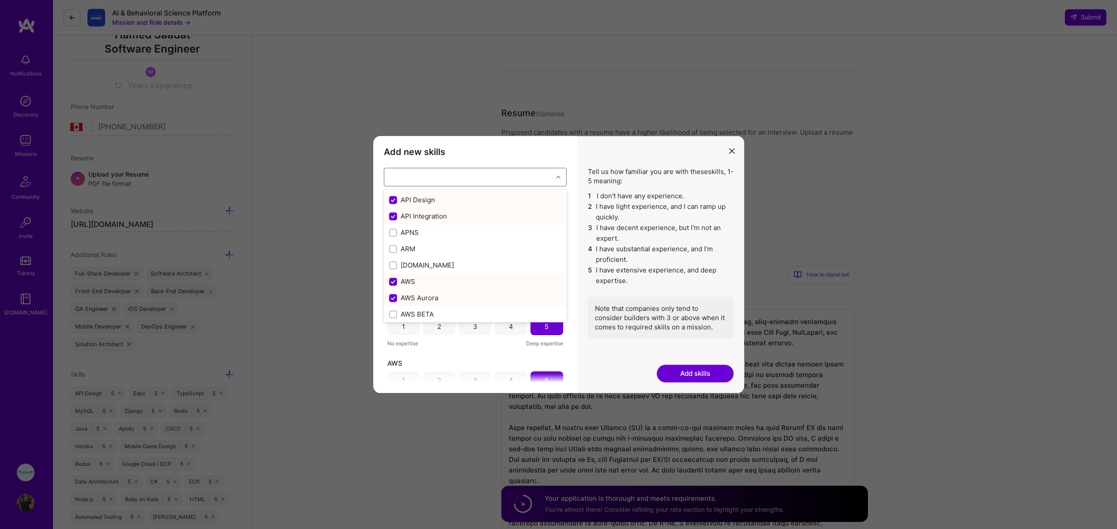
checkbox input "true"
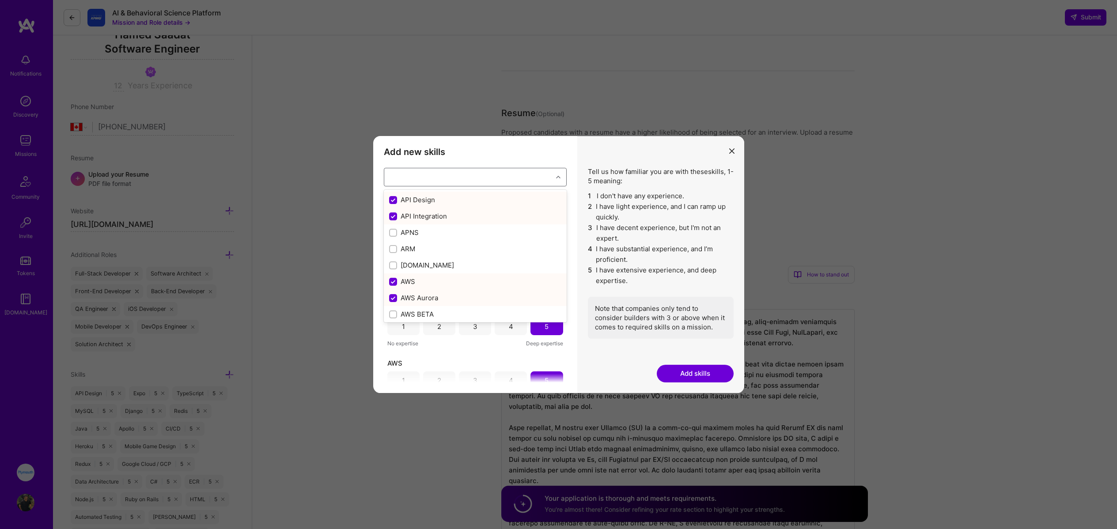
checkbox input "false"
checkbox input "true"
checkbox input "false"
checkbox input "true"
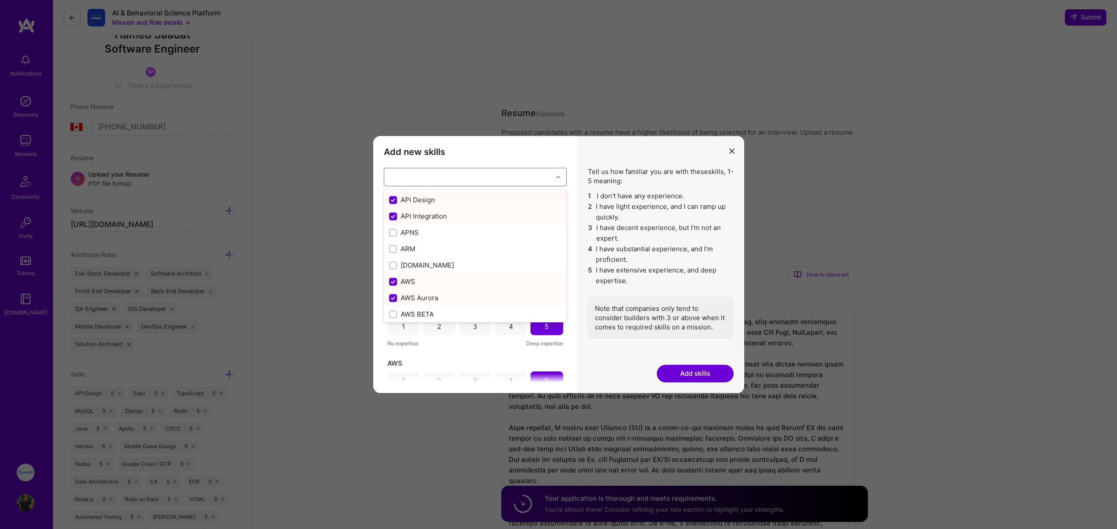
checkbox input "true"
checkbox input "false"
checkbox input "true"
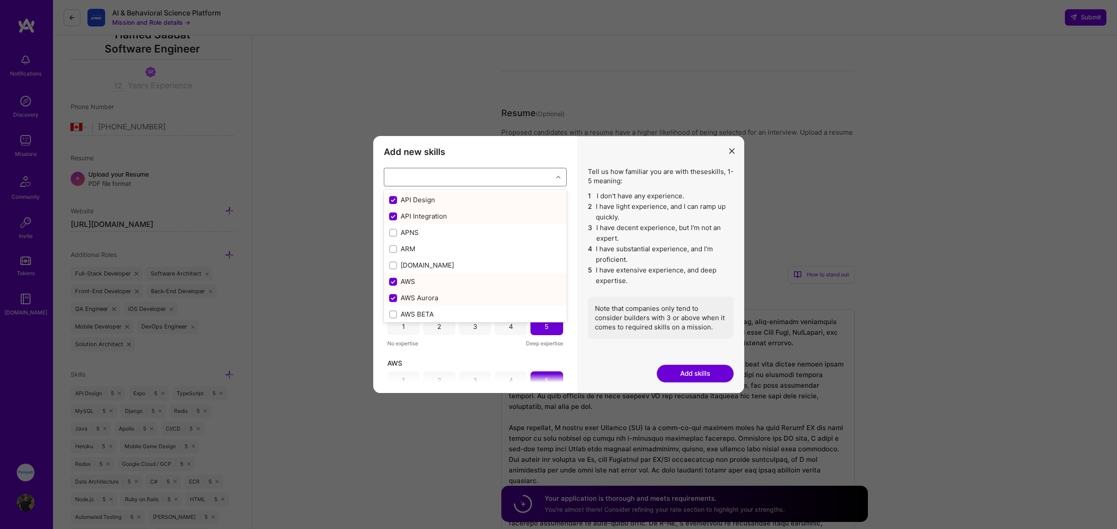
checkbox input "false"
checkbox input "true"
checkbox input "false"
checkbox input "true"
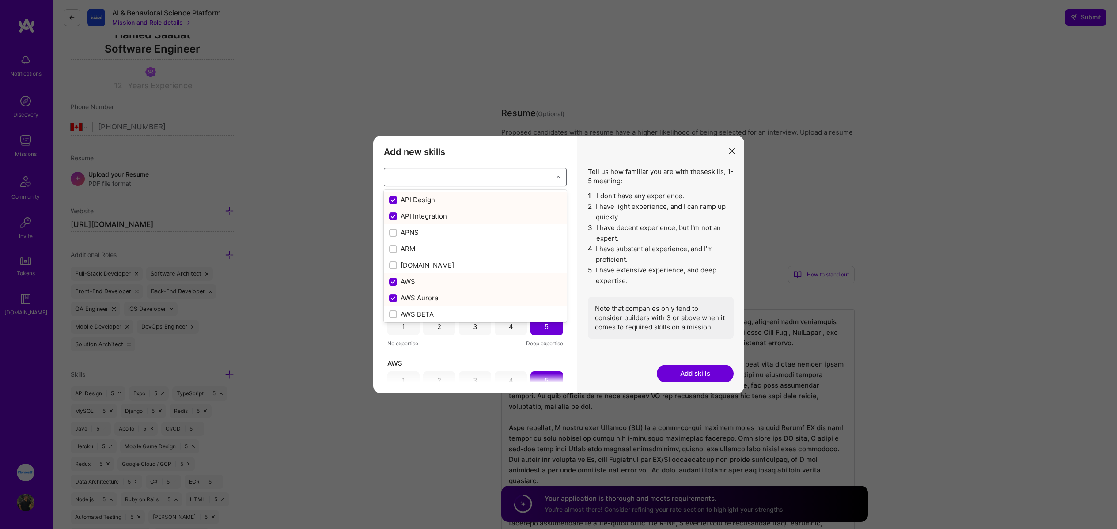
checkbox input "false"
checkbox input "true"
checkbox input "false"
checkbox input "true"
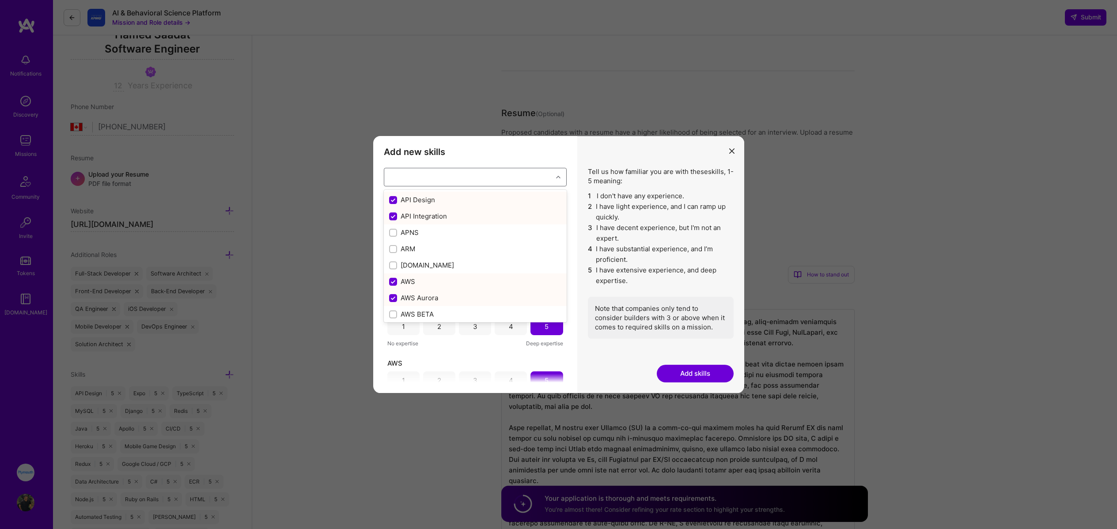
checkbox input "true"
checkbox input "false"
checkbox input "true"
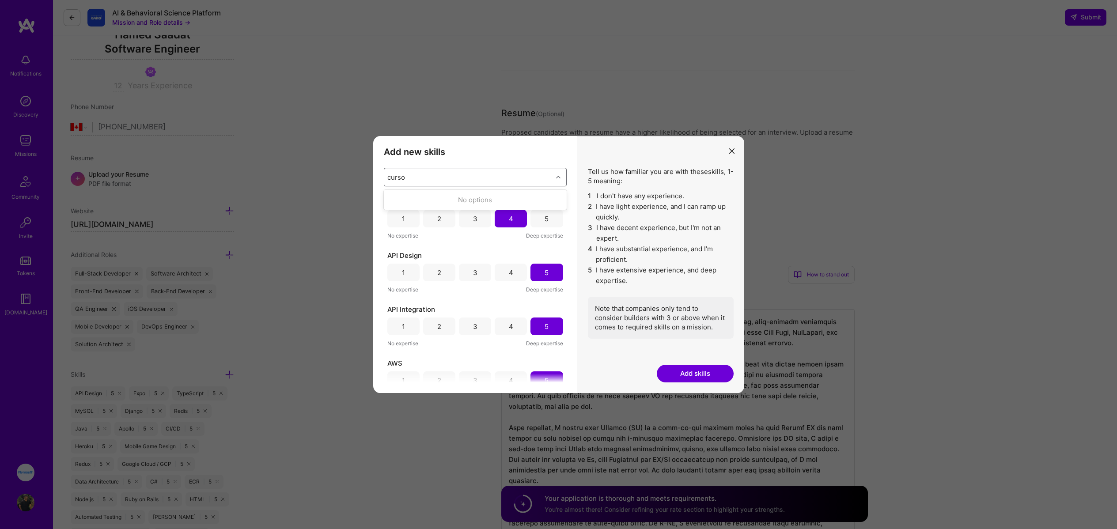
type input "cursor"
click at [736, 149] on button "modal" at bounding box center [731, 150] width 11 height 15
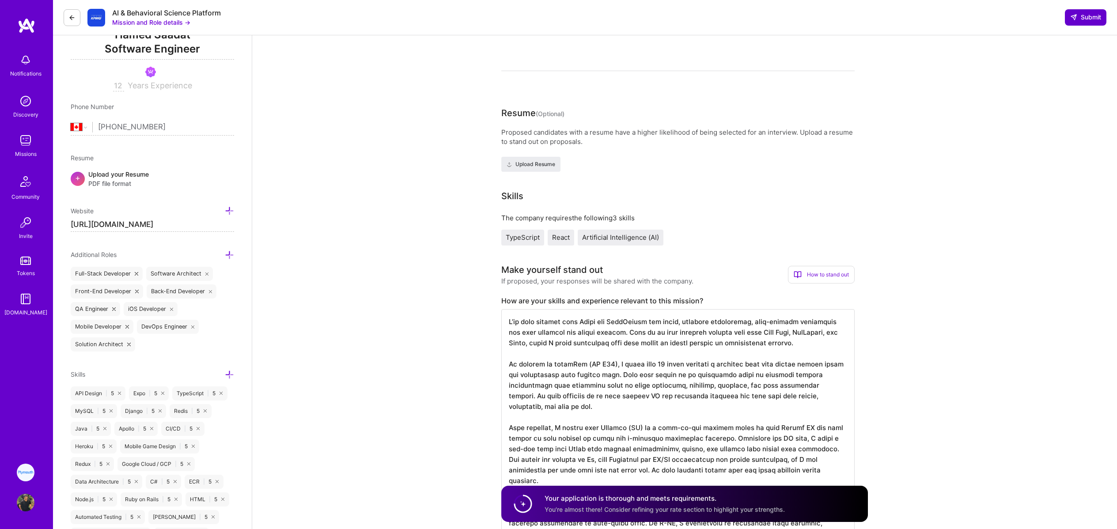
click at [1086, 20] on span "Submit" at bounding box center [1085, 17] width 31 height 9
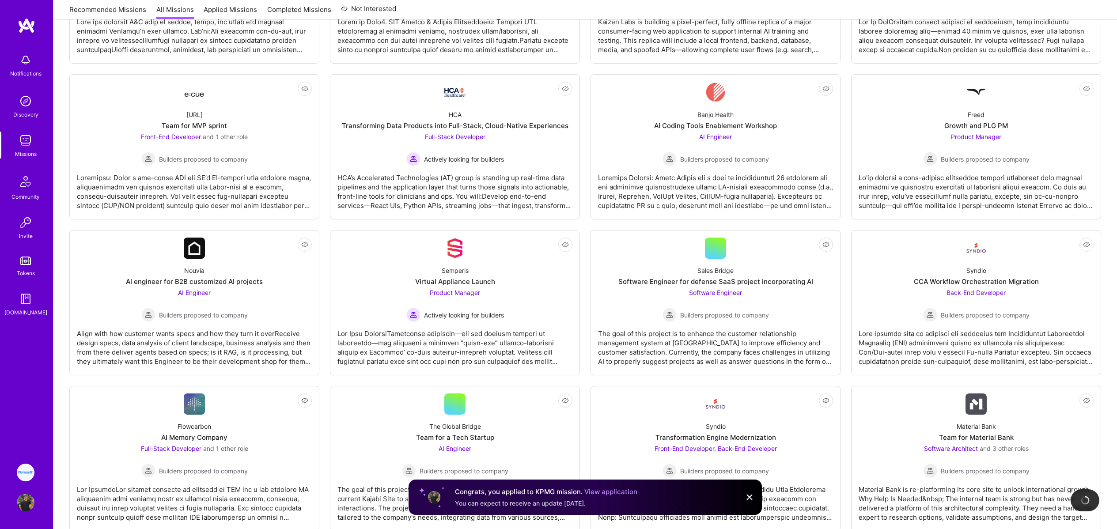
scroll to position [763, 0]
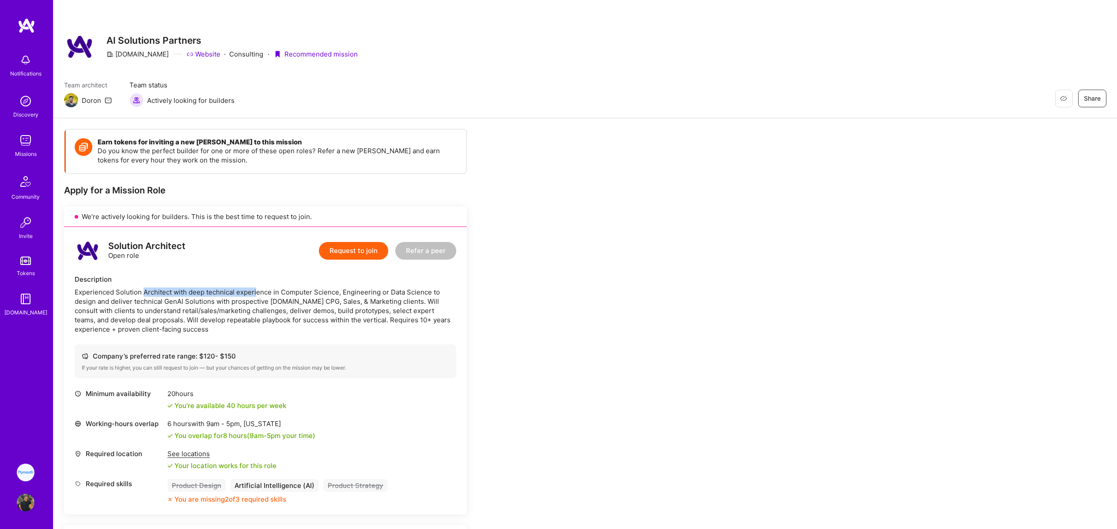
drag, startPoint x: 144, startPoint y: 292, endPoint x: 257, endPoint y: 295, distance: 113.1
click at [257, 295] on div "Experienced Solution Architect with deep technical experience in Computer Scien…" at bounding box center [266, 310] width 382 height 46
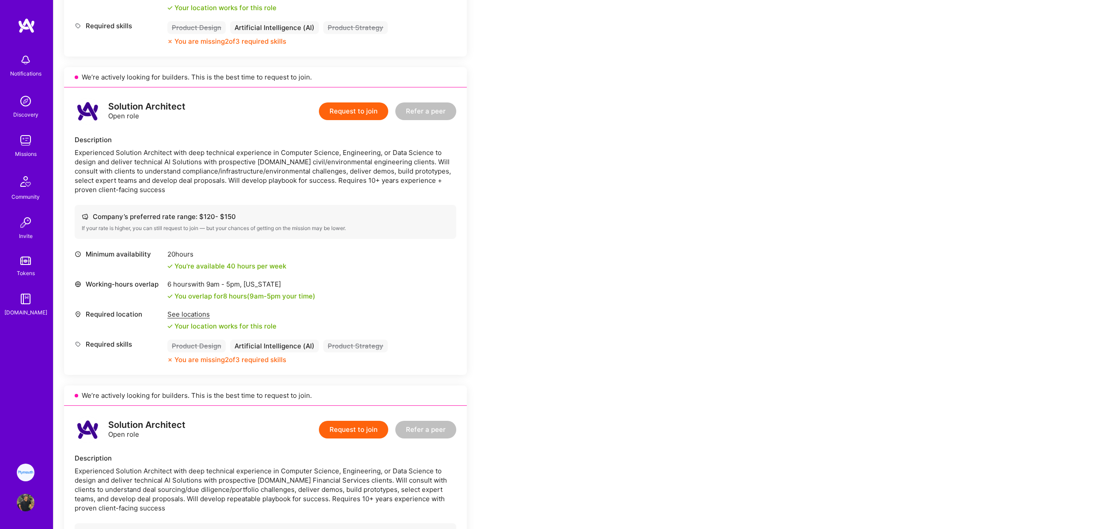
scroll to position [504, 0]
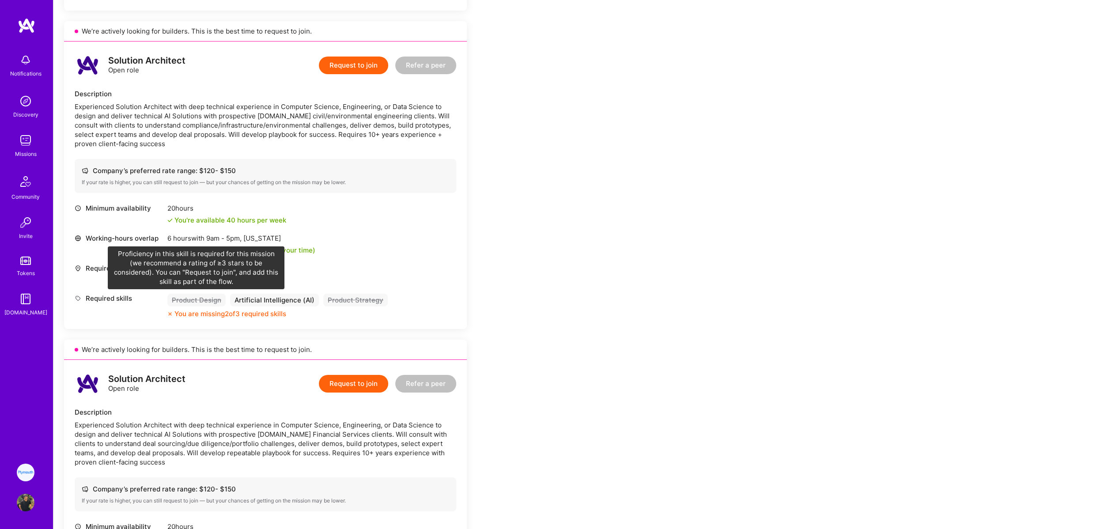
click at [201, 302] on div "Product Design" at bounding box center [196, 300] width 58 height 13
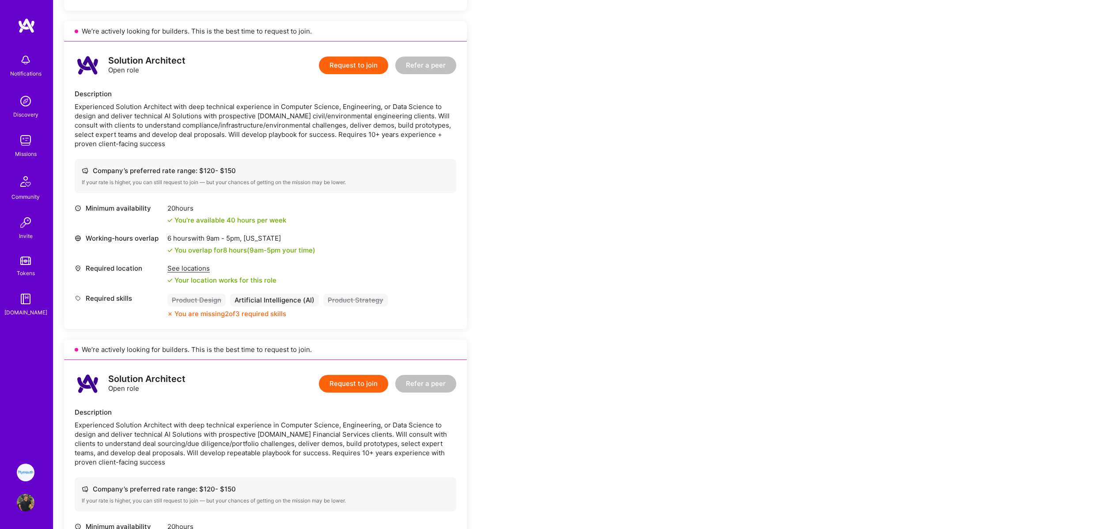
click at [355, 70] on button "Request to join" at bounding box center [353, 66] width 69 height 18
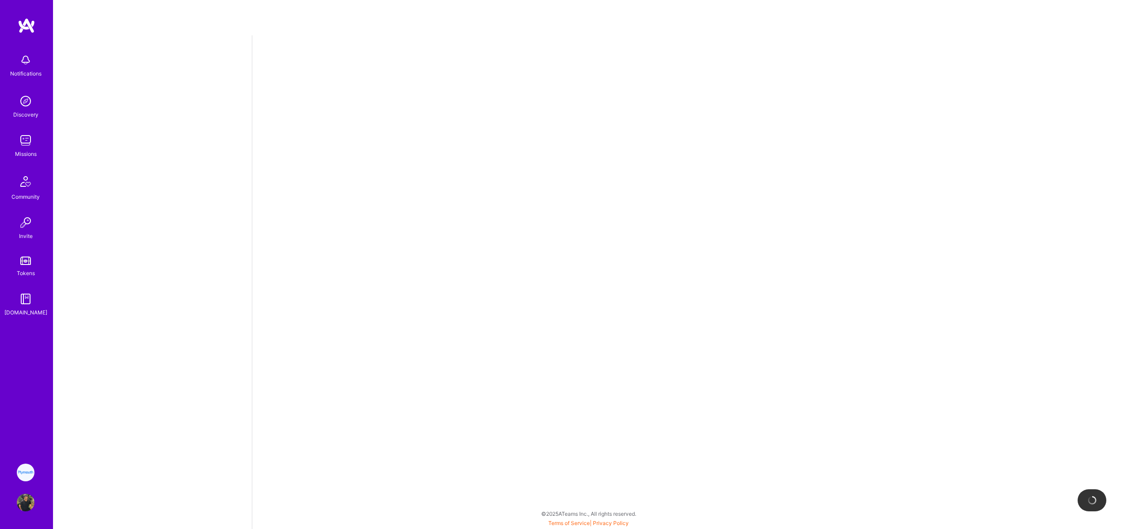
select select "CA"
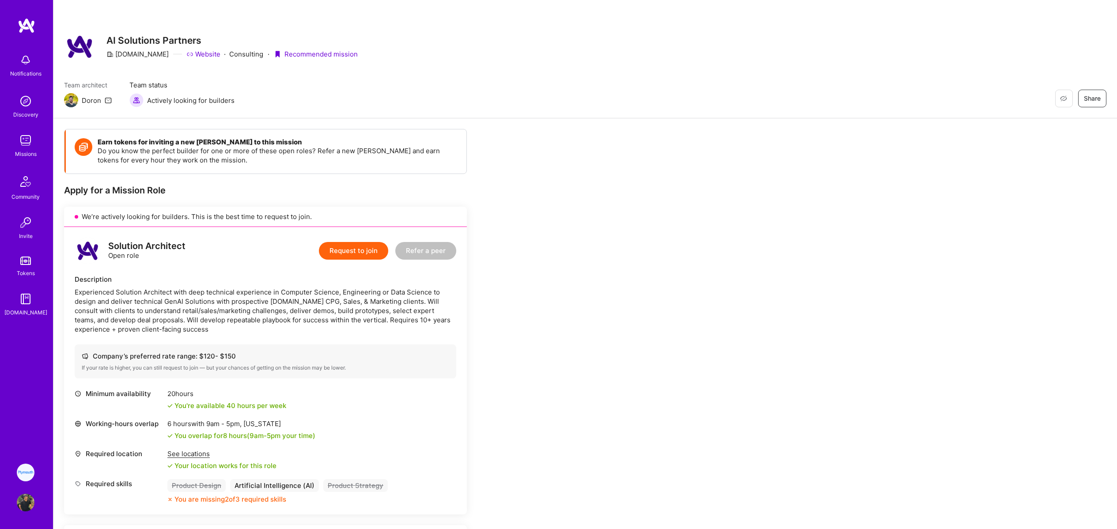
drag, startPoint x: 108, startPoint y: 245, endPoint x: 186, endPoint y: 243, distance: 77.8
click at [186, 243] on div "Solution Architect Open role Request to join Refer a peer" at bounding box center [266, 251] width 382 height 26
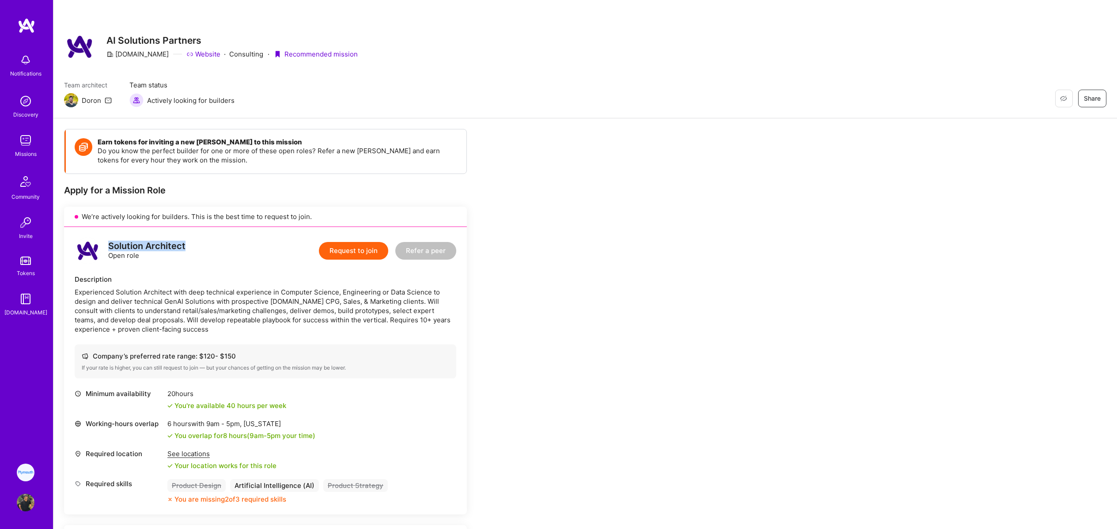
copy div "Solution Architect"
drag, startPoint x: 75, startPoint y: 280, endPoint x: 109, endPoint y: 291, distance: 35.6
click at [109, 291] on div "Description Experienced Solution Architect with deep technical experience in Co…" at bounding box center [266, 304] width 382 height 59
click at [92, 294] on div "Experienced Solution Architect with deep technical experience in Computer Scien…" at bounding box center [266, 310] width 382 height 46
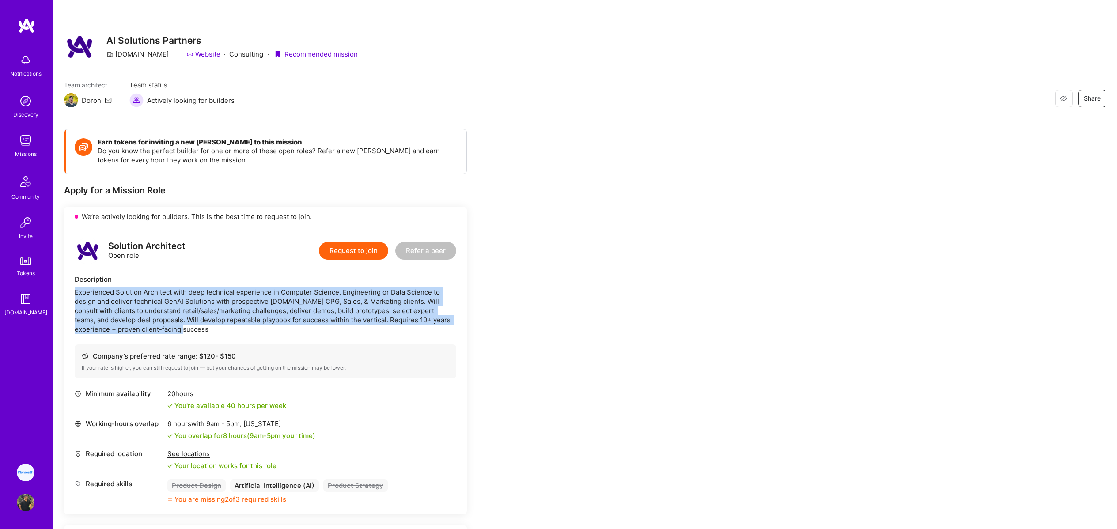
drag, startPoint x: 75, startPoint y: 292, endPoint x: 278, endPoint y: 329, distance: 206.5
click at [278, 329] on div "Experienced Solution Architect with deep technical experience in Computer Scien…" at bounding box center [266, 310] width 382 height 46
copy div "Experienced Solution Architect with deep technical experience in Computer Scien…"
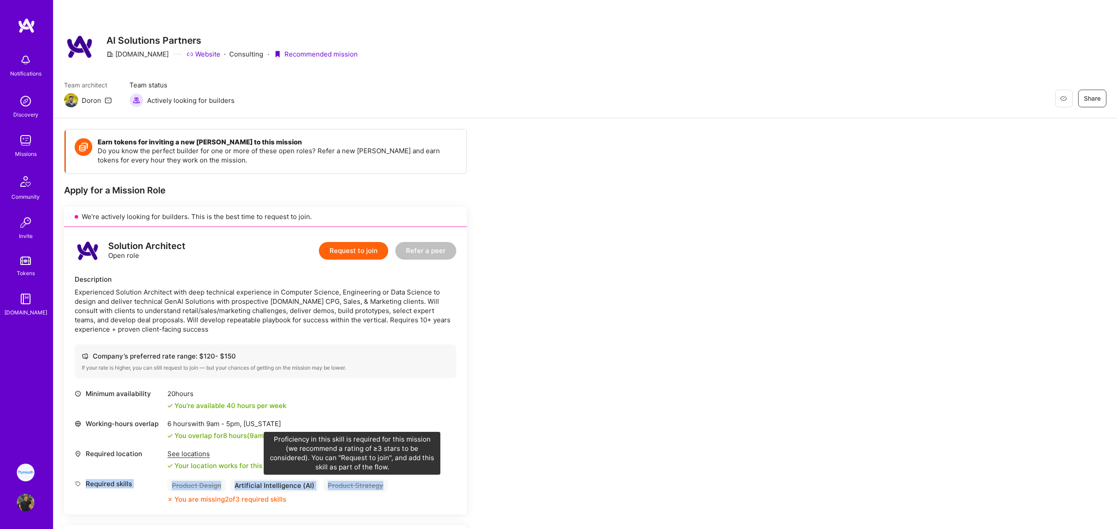
drag, startPoint x: 84, startPoint y: 483, endPoint x: 382, endPoint y: 490, distance: 297.7
click at [382, 490] on div "Required skills Product Design Artificial Intelligence (AI) Product Strategy Yo…" at bounding box center [266, 491] width 382 height 25
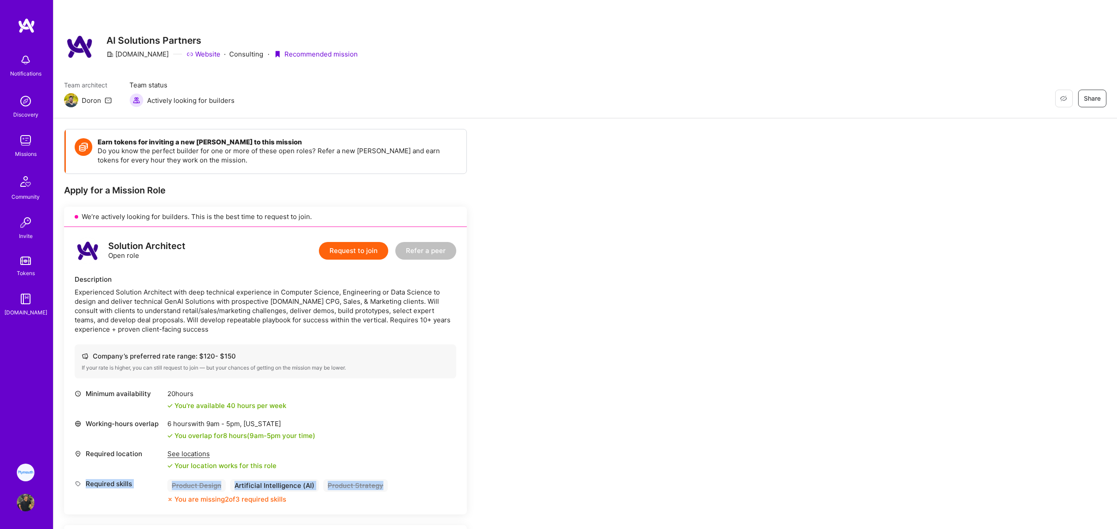
copy div "Required skills Product Design Artificial Intelligence (AI) Product Strategy"
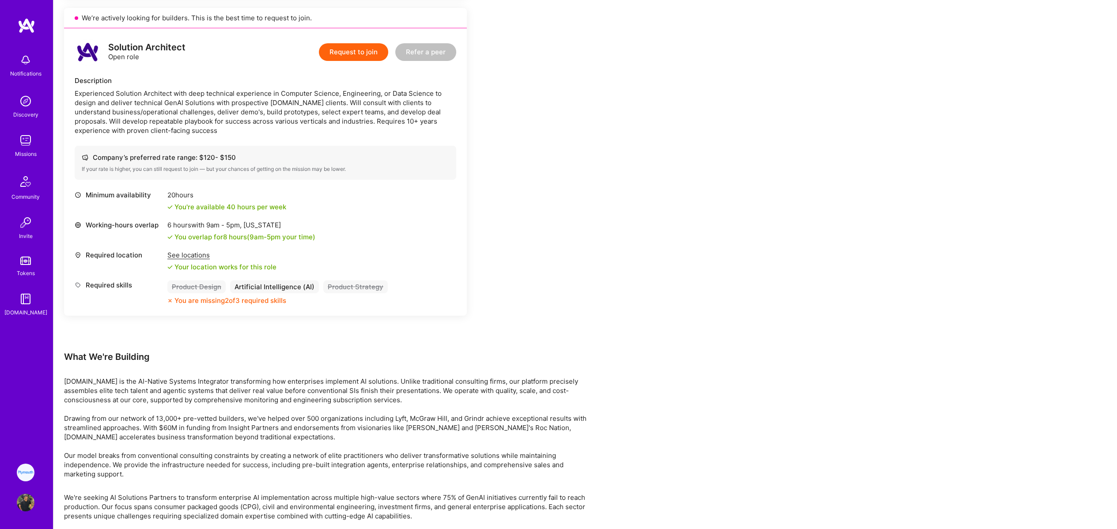
scroll to position [1246, 0]
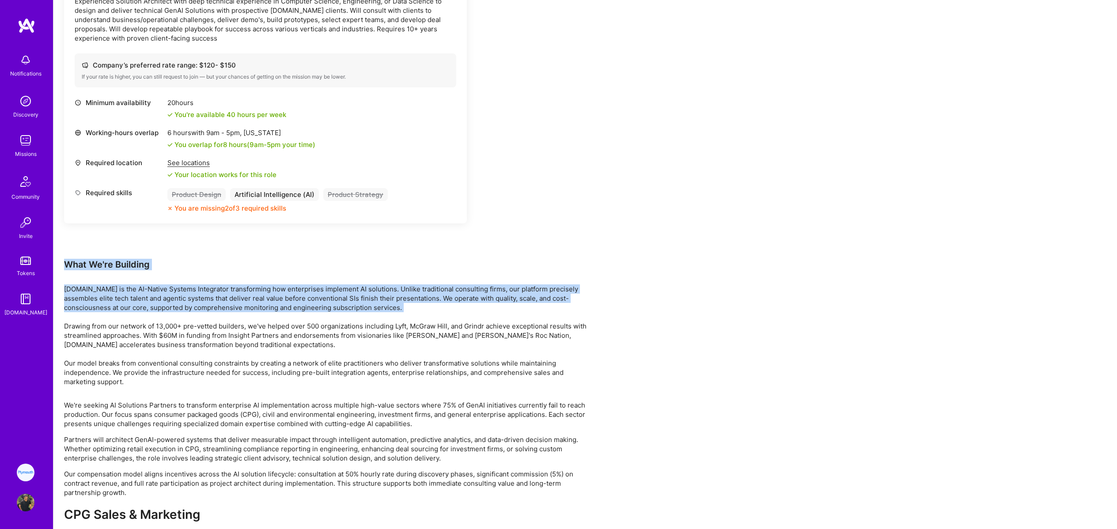
drag, startPoint x: 64, startPoint y: 263, endPoint x: 189, endPoint y: 313, distance: 133.8
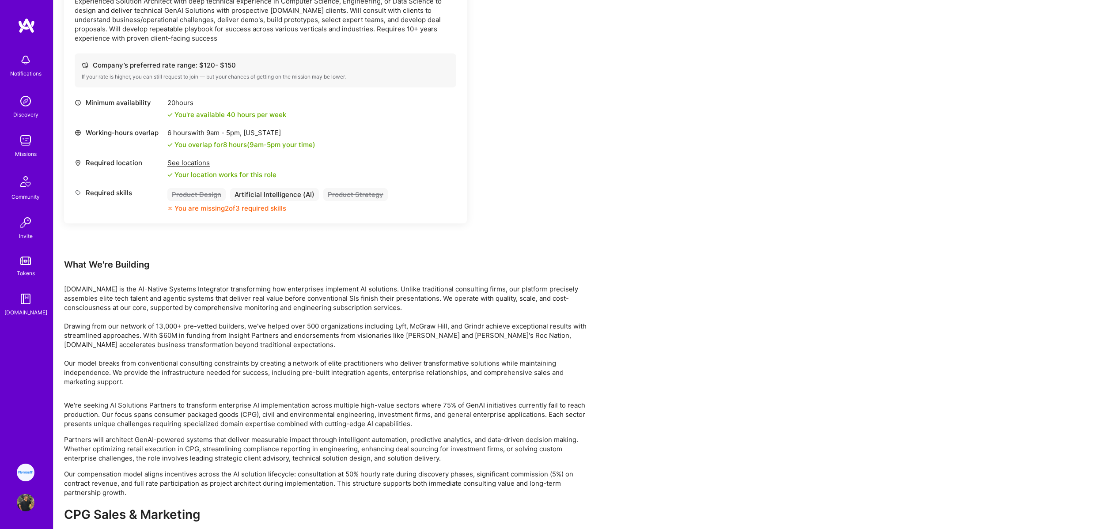
click at [81, 266] on div "What We're Building" at bounding box center [329, 264] width 530 height 11
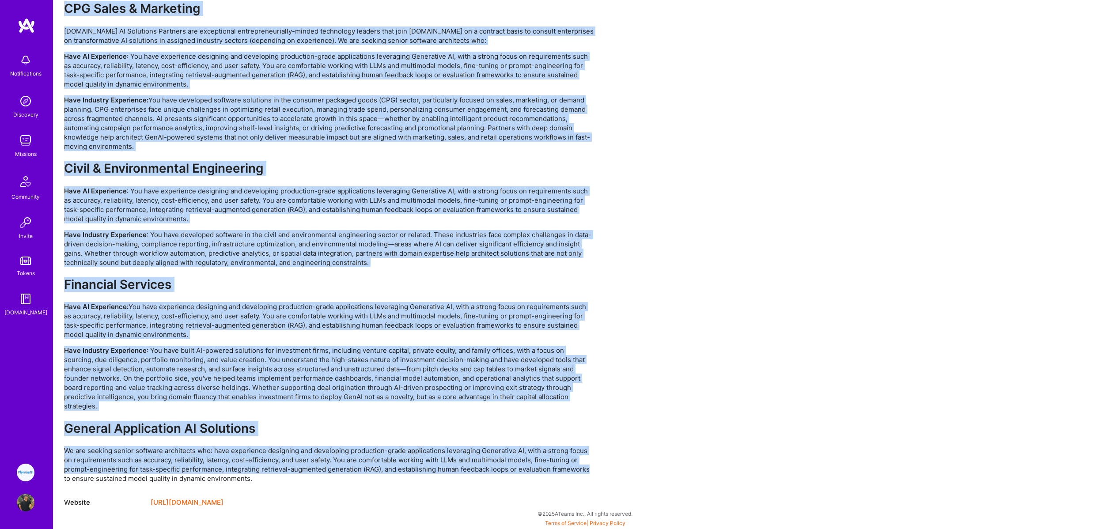
scroll to position [1747, 0]
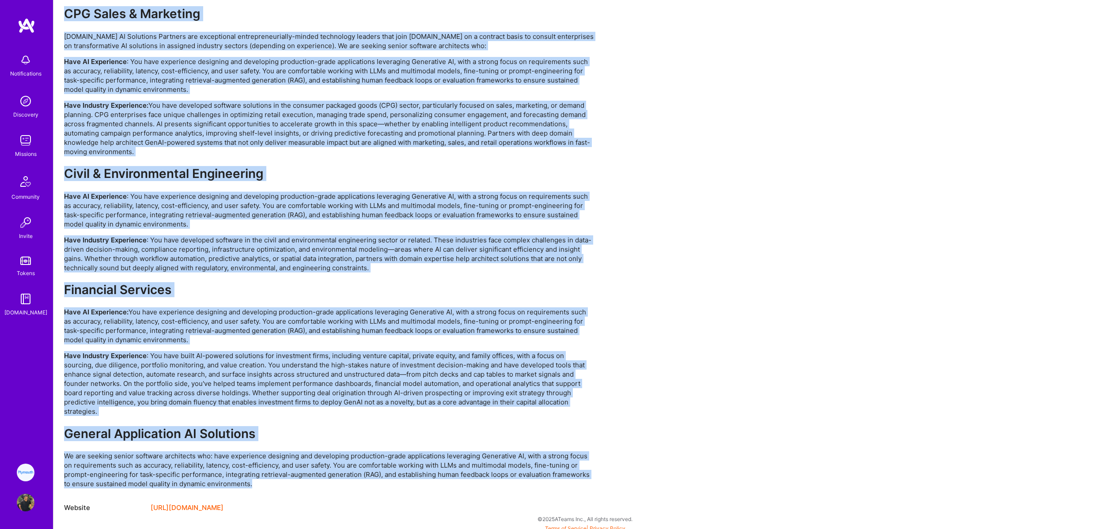
drag, startPoint x: 65, startPoint y: 265, endPoint x: 600, endPoint y: 484, distance: 578.5
copy div "What We're Building A.Team is the AI-Native Systems Integrator transforming how…"
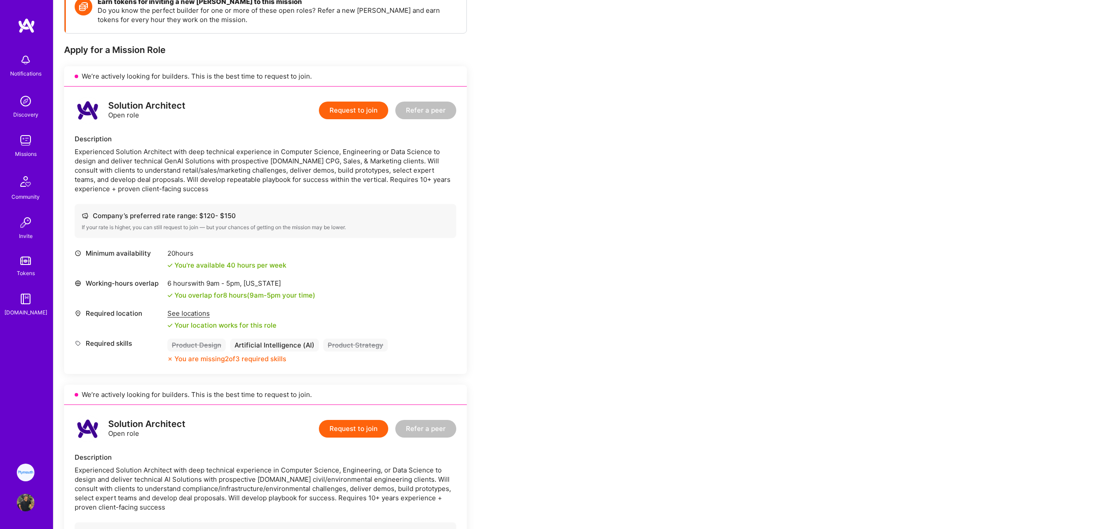
scroll to position [0, 0]
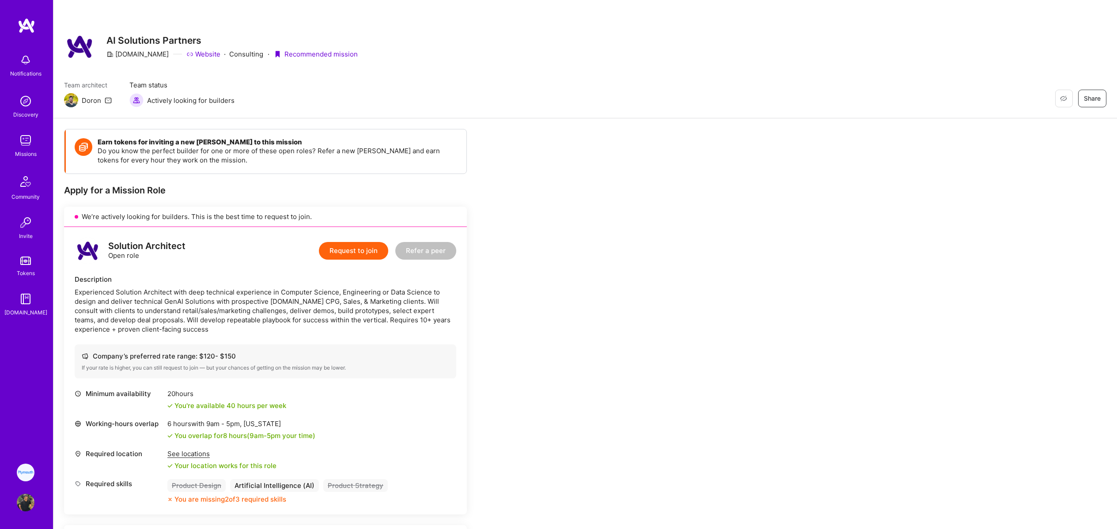
click at [234, 304] on div "Experienced Solution Architect with deep technical experience in Computer Scien…" at bounding box center [266, 310] width 382 height 46
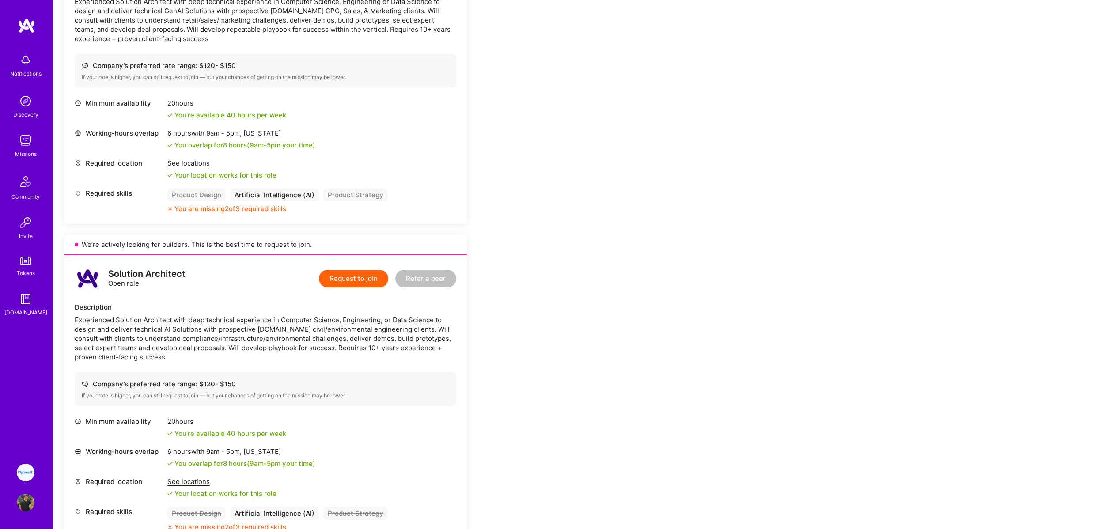
scroll to position [337, 0]
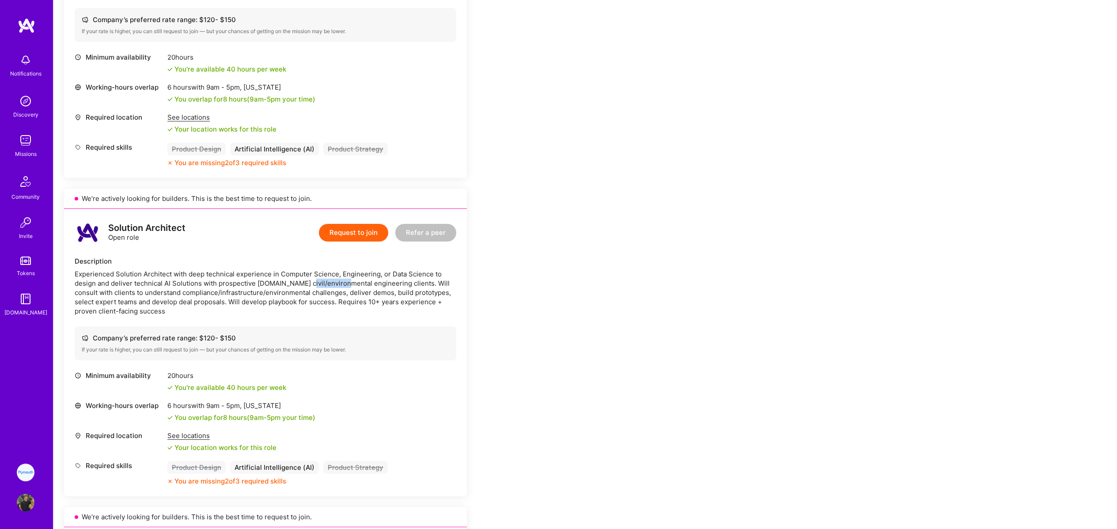
drag, startPoint x: 306, startPoint y: 281, endPoint x: 353, endPoint y: 284, distance: 47.3
click at [348, 284] on div "Experienced Solution Architect with deep technical experience in Computer Scien…" at bounding box center [266, 292] width 382 height 46
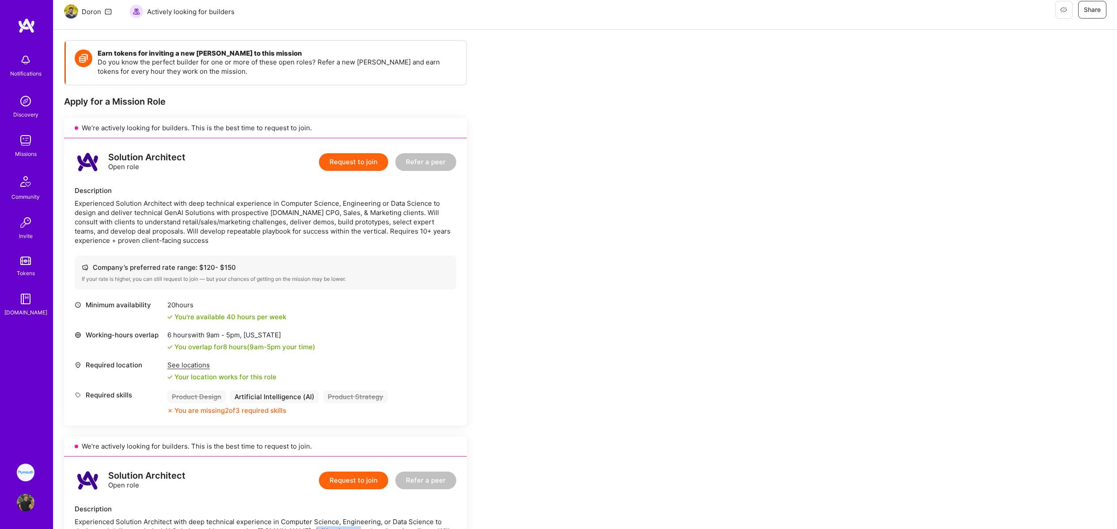
scroll to position [42, 0]
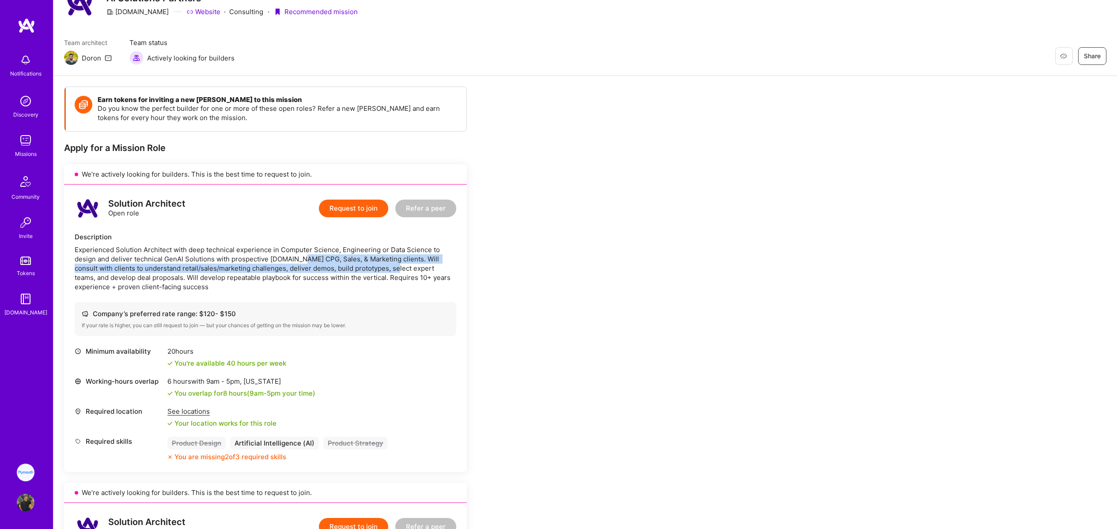
drag, startPoint x: 303, startPoint y: 256, endPoint x: 386, endPoint y: 264, distance: 83.0
click at [385, 264] on div "Experienced Solution Architect with deep technical experience in Computer Scien…" at bounding box center [266, 268] width 382 height 46
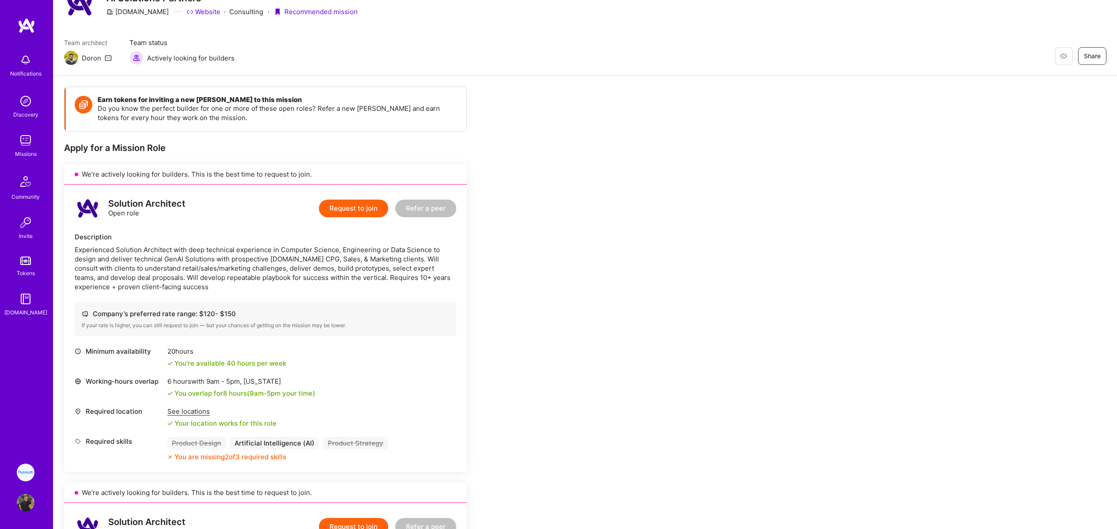
click at [324, 254] on div "Experienced Solution Architect with deep technical experience in Computer Scien…" at bounding box center [266, 268] width 382 height 46
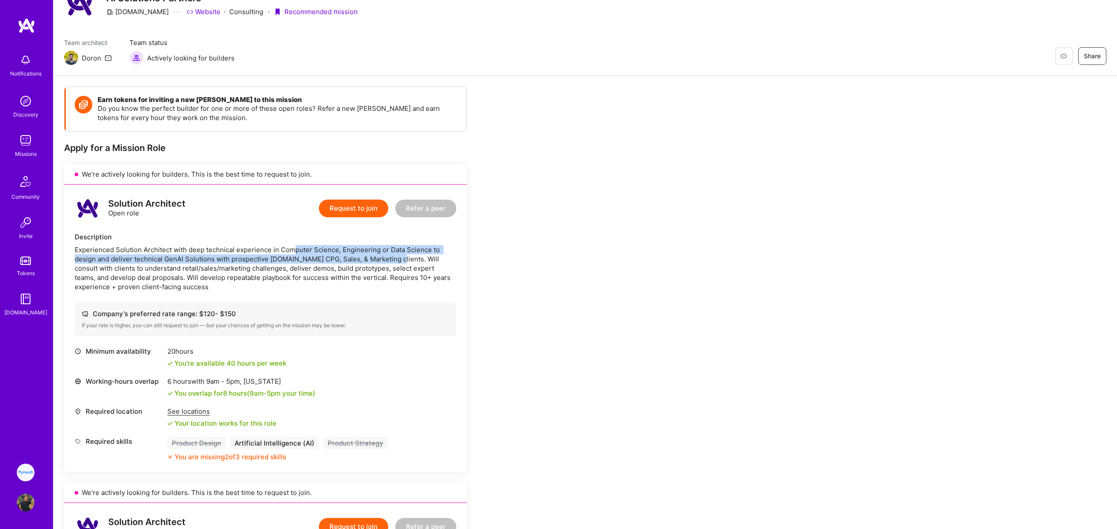
drag, startPoint x: 294, startPoint y: 248, endPoint x: 397, endPoint y: 259, distance: 103.5
click at [395, 258] on div "Experienced Solution Architect with deep technical experience in Computer Scien…" at bounding box center [266, 268] width 382 height 46
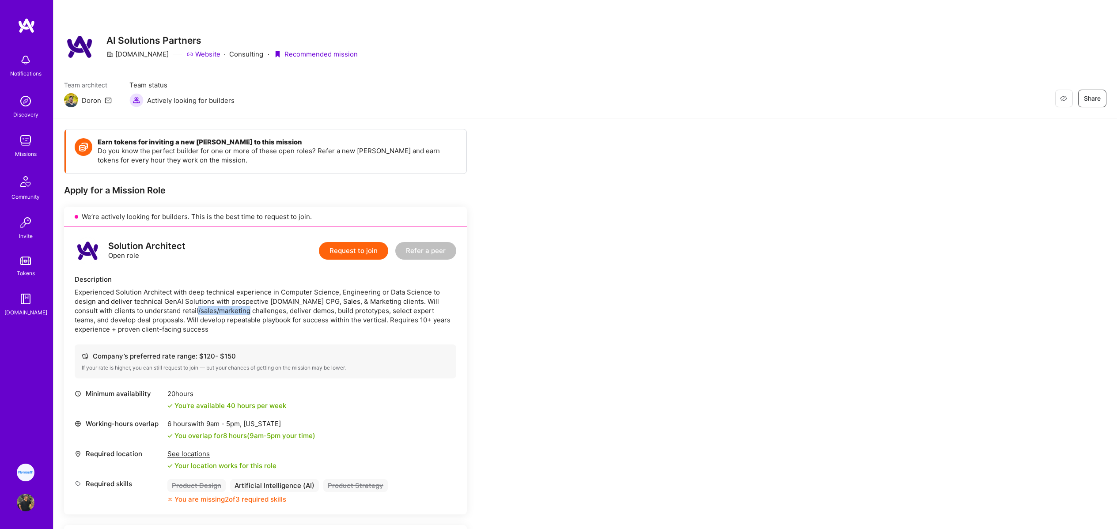
drag, startPoint x: 225, startPoint y: 310, endPoint x: 254, endPoint y: 309, distance: 29.6
click at [250, 309] on div "Experienced Solution Architect with deep technical experience in Computer Scien…" at bounding box center [266, 310] width 382 height 46
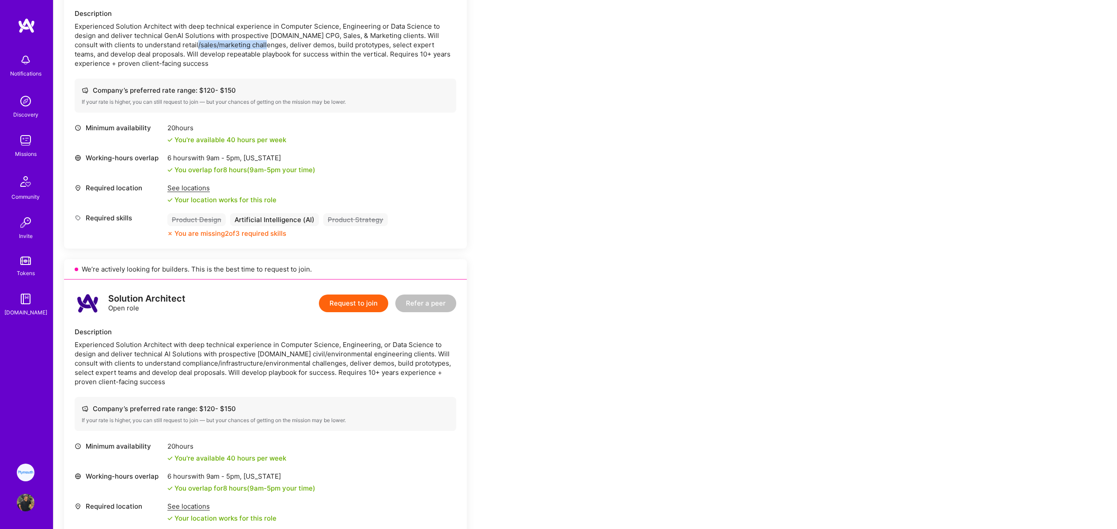
scroll to position [312, 0]
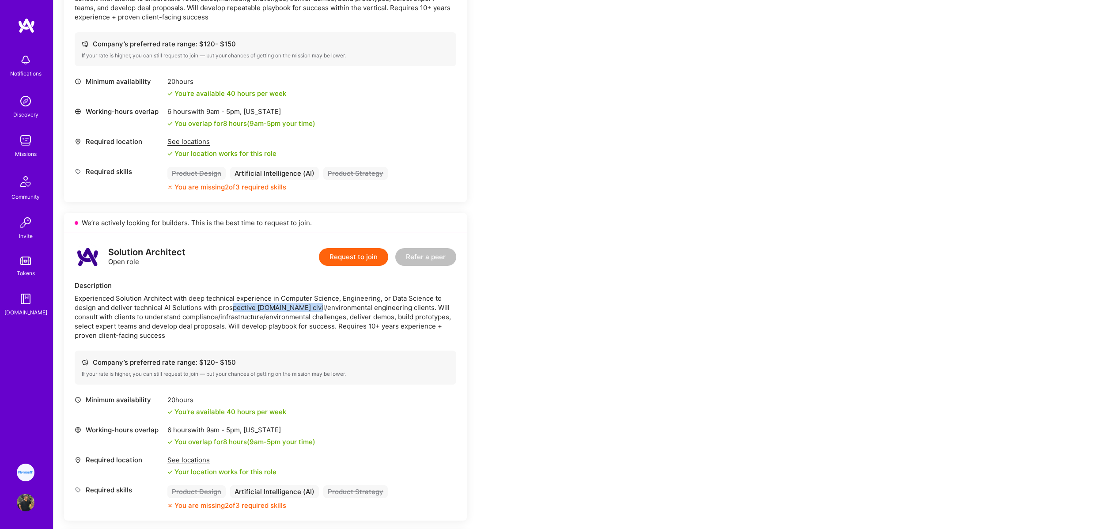
drag, startPoint x: 231, startPoint y: 303, endPoint x: 345, endPoint y: 310, distance: 114.6
click at [324, 308] on div "Experienced Solution Architect with deep technical experience in Computer Scien…" at bounding box center [266, 317] width 382 height 46
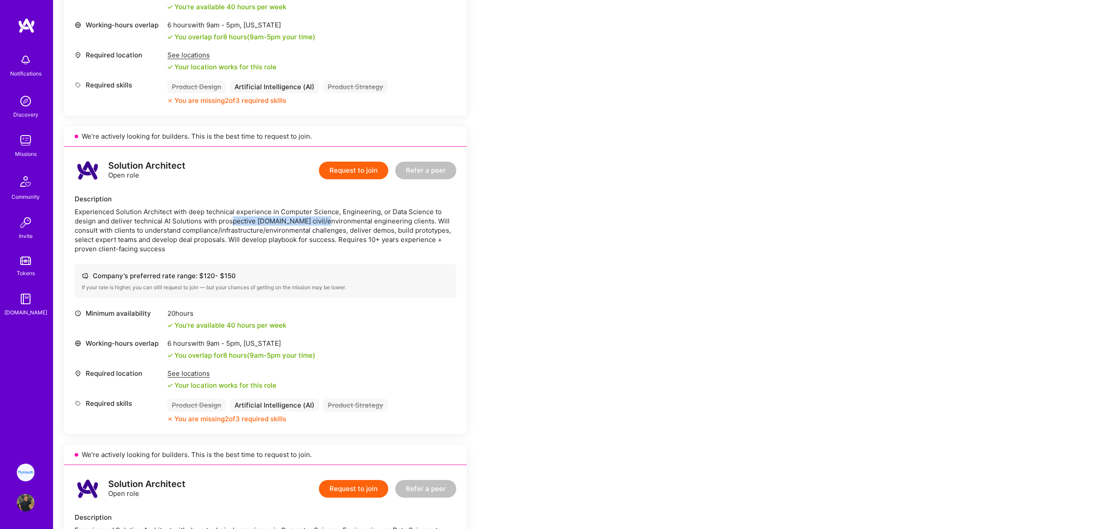
scroll to position [537, 0]
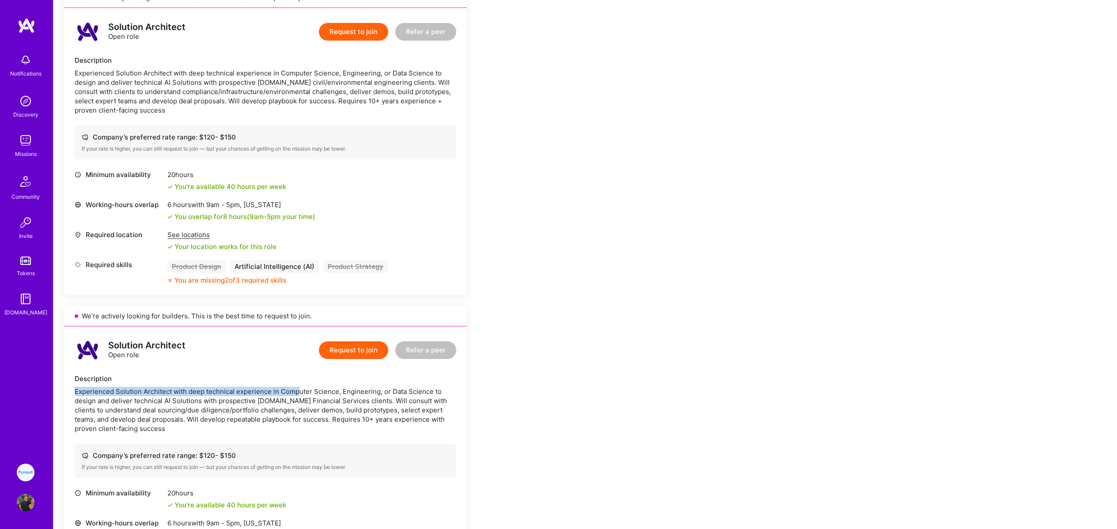
drag, startPoint x: 234, startPoint y: 386, endPoint x: 298, endPoint y: 391, distance: 63.8
click at [299, 391] on div "Description Experienced Solution Architect with deep technical experience in Co…" at bounding box center [266, 403] width 382 height 59
click at [219, 398] on div "Experienced Solution Architect with deep technical experience in Computer Scien…" at bounding box center [266, 410] width 382 height 46
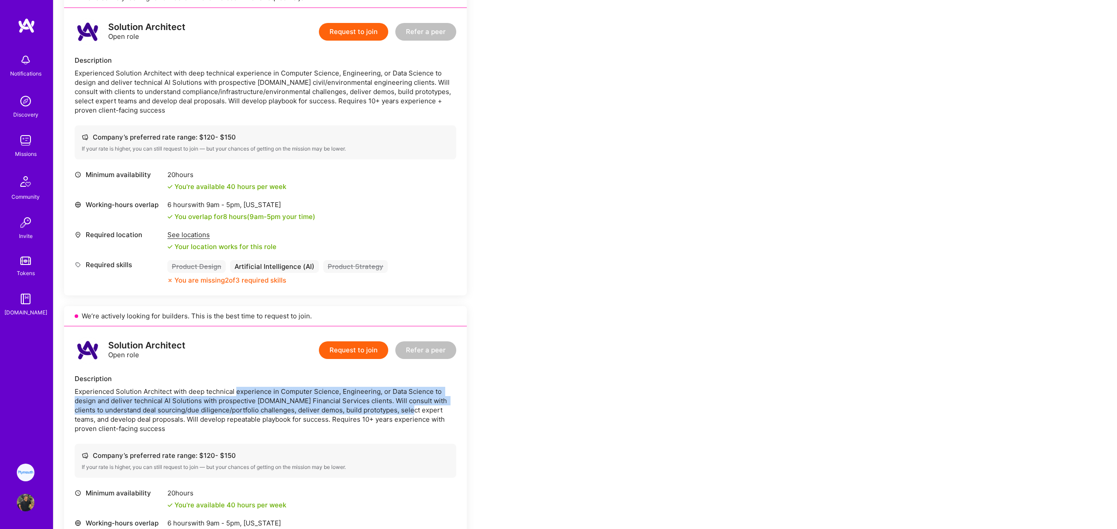
drag, startPoint x: 237, startPoint y: 393, endPoint x: 405, endPoint y: 408, distance: 168.0
click at [404, 408] on div "Experienced Solution Architect with deep technical experience in Computer Scien…" at bounding box center [266, 410] width 382 height 46
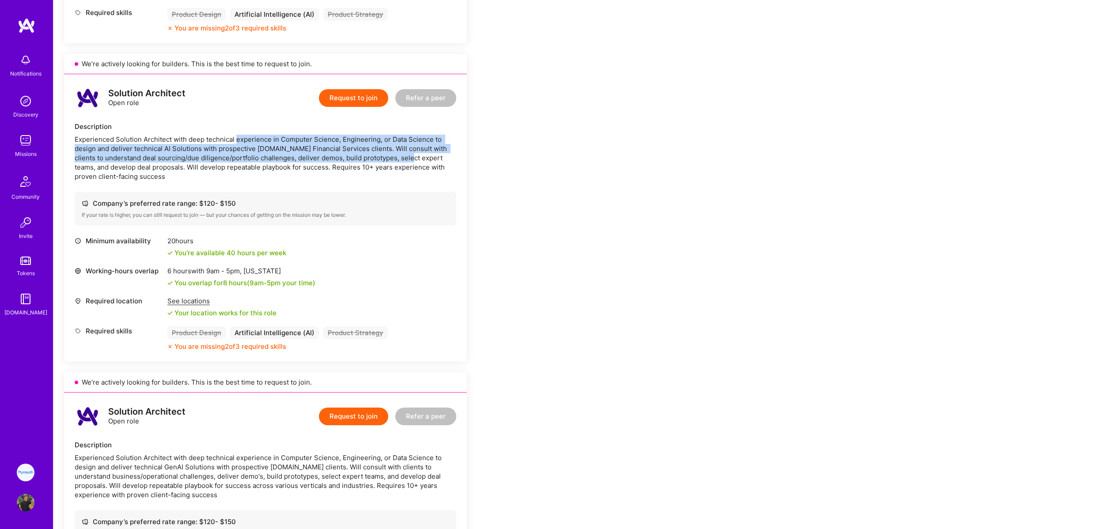
scroll to position [836, 0]
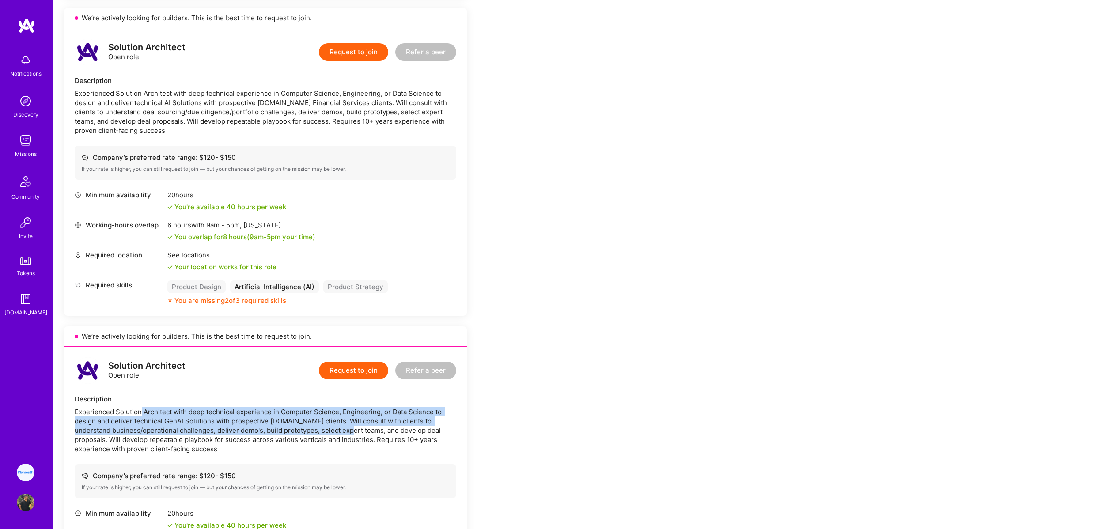
drag, startPoint x: 150, startPoint y: 414, endPoint x: 340, endPoint y: 426, distance: 190.3
click at [338, 427] on div "Experienced Solution Architect with deep technical experience in Computer Scien…" at bounding box center [266, 430] width 382 height 46
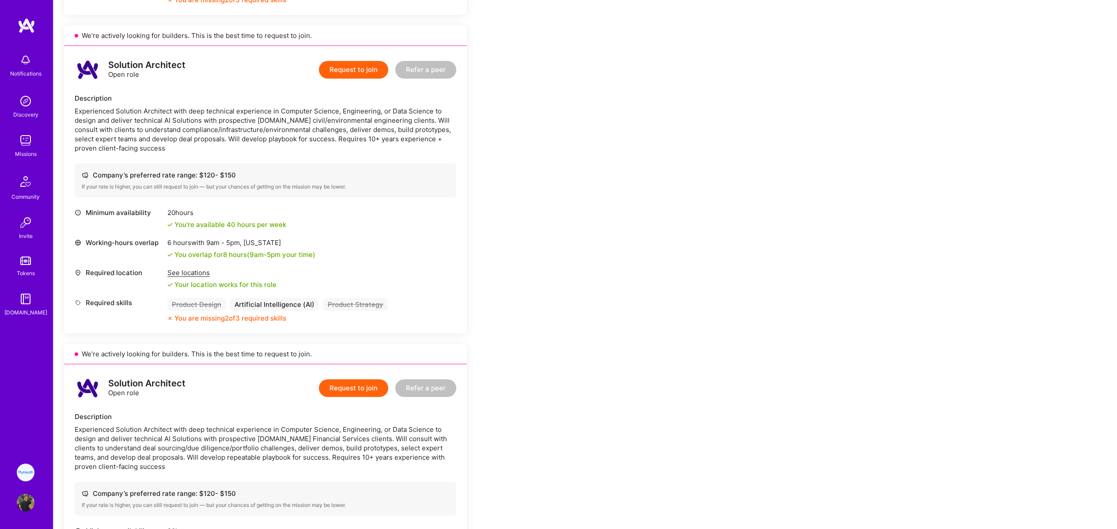
scroll to position [0, 0]
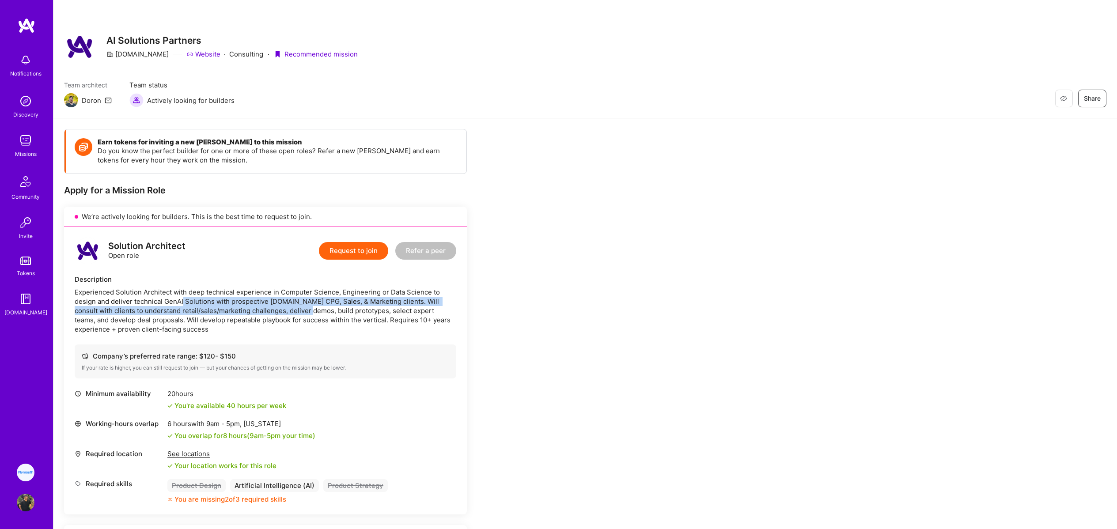
drag, startPoint x: 204, startPoint y: 295, endPoint x: 305, endPoint y: 307, distance: 101.4
click at [301, 307] on div "Experienced Solution Architect with deep technical experience in Computer Scien…" at bounding box center [266, 310] width 382 height 46
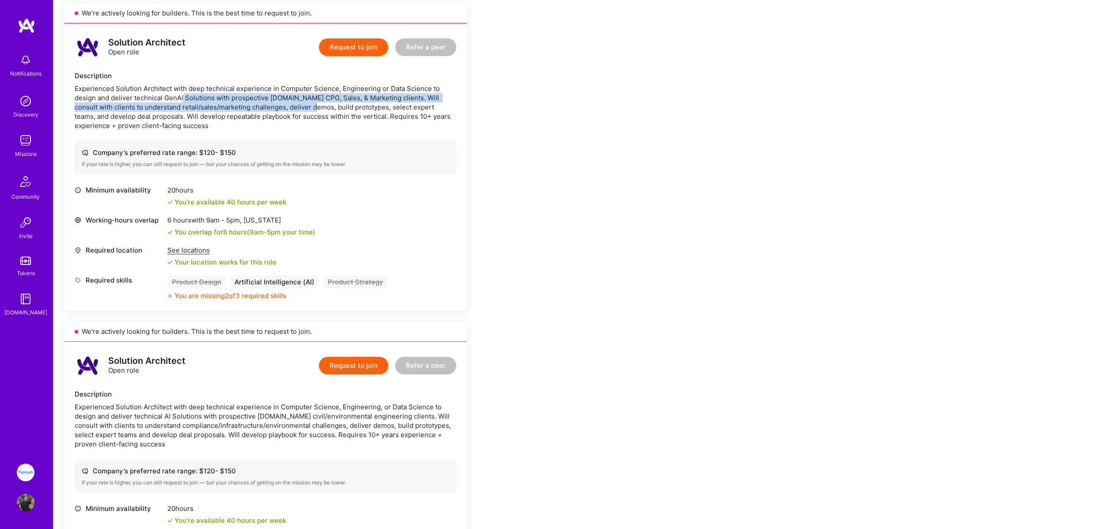
scroll to position [238, 0]
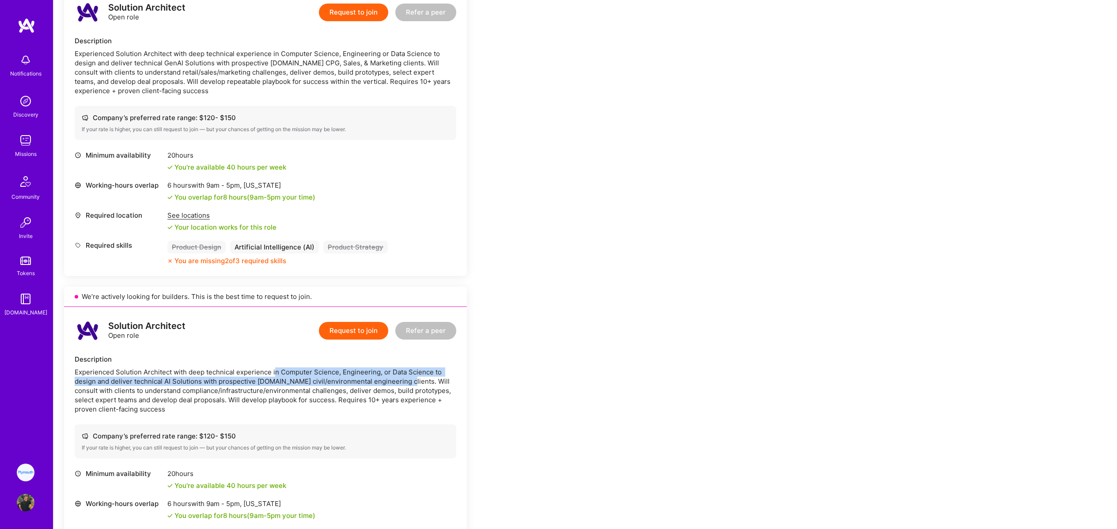
drag, startPoint x: 277, startPoint y: 375, endPoint x: 406, endPoint y: 384, distance: 129.3
click at [405, 384] on div "Experienced Solution Architect with deep technical experience in Computer Scien…" at bounding box center [266, 390] width 382 height 46
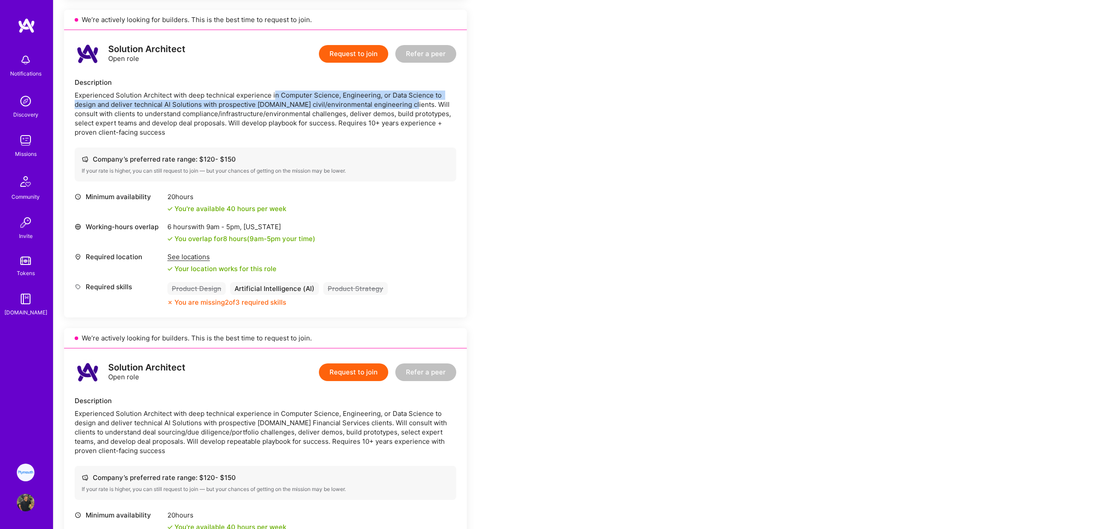
scroll to position [561, 0]
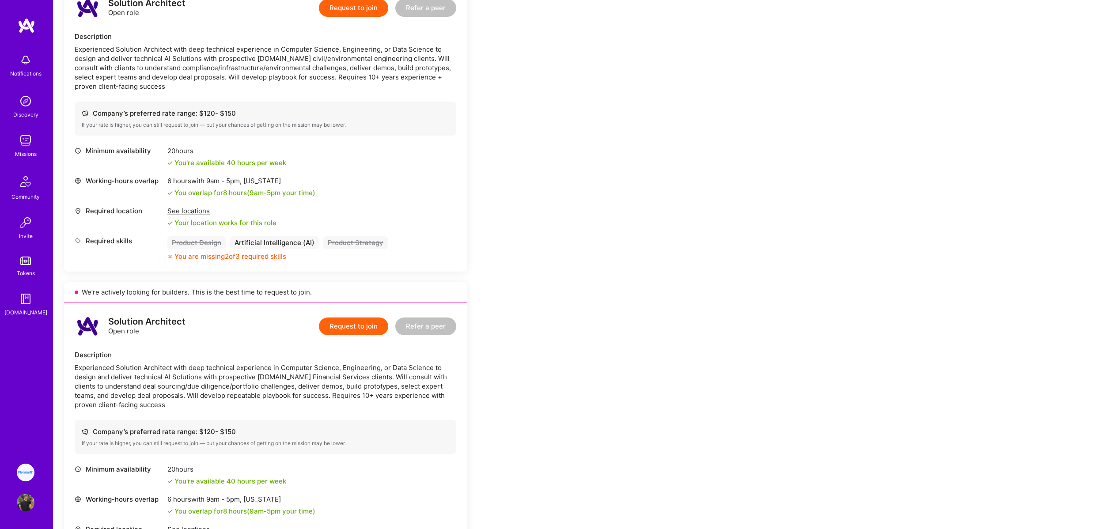
click at [322, 396] on div "Experienced Solution Architect with deep technical experience in Computer Scien…" at bounding box center [266, 386] width 382 height 46
